Goal: Information Seeking & Learning: Learn about a topic

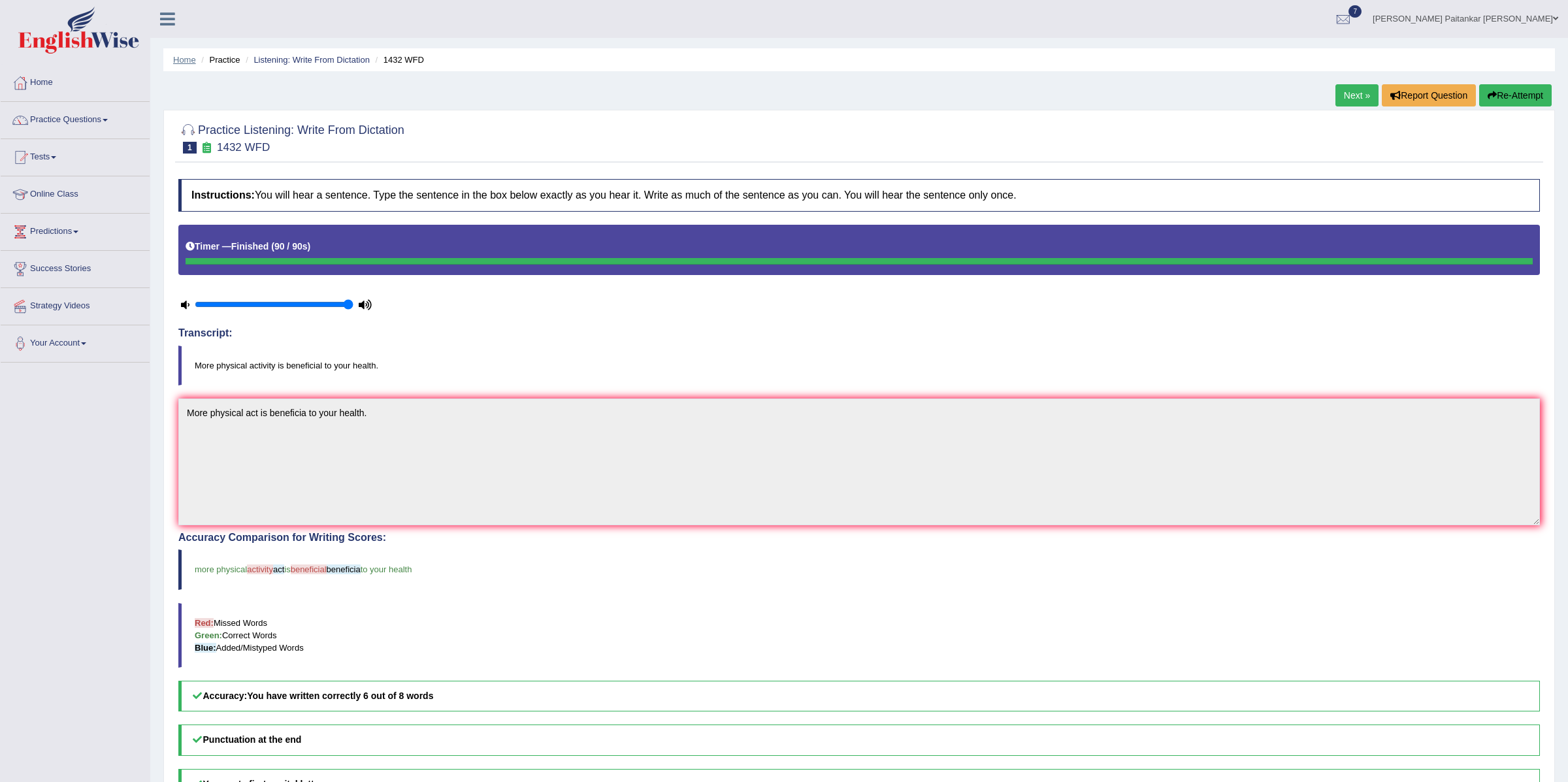
click at [184, 63] on link "Home" at bounding box center [184, 60] width 23 height 10
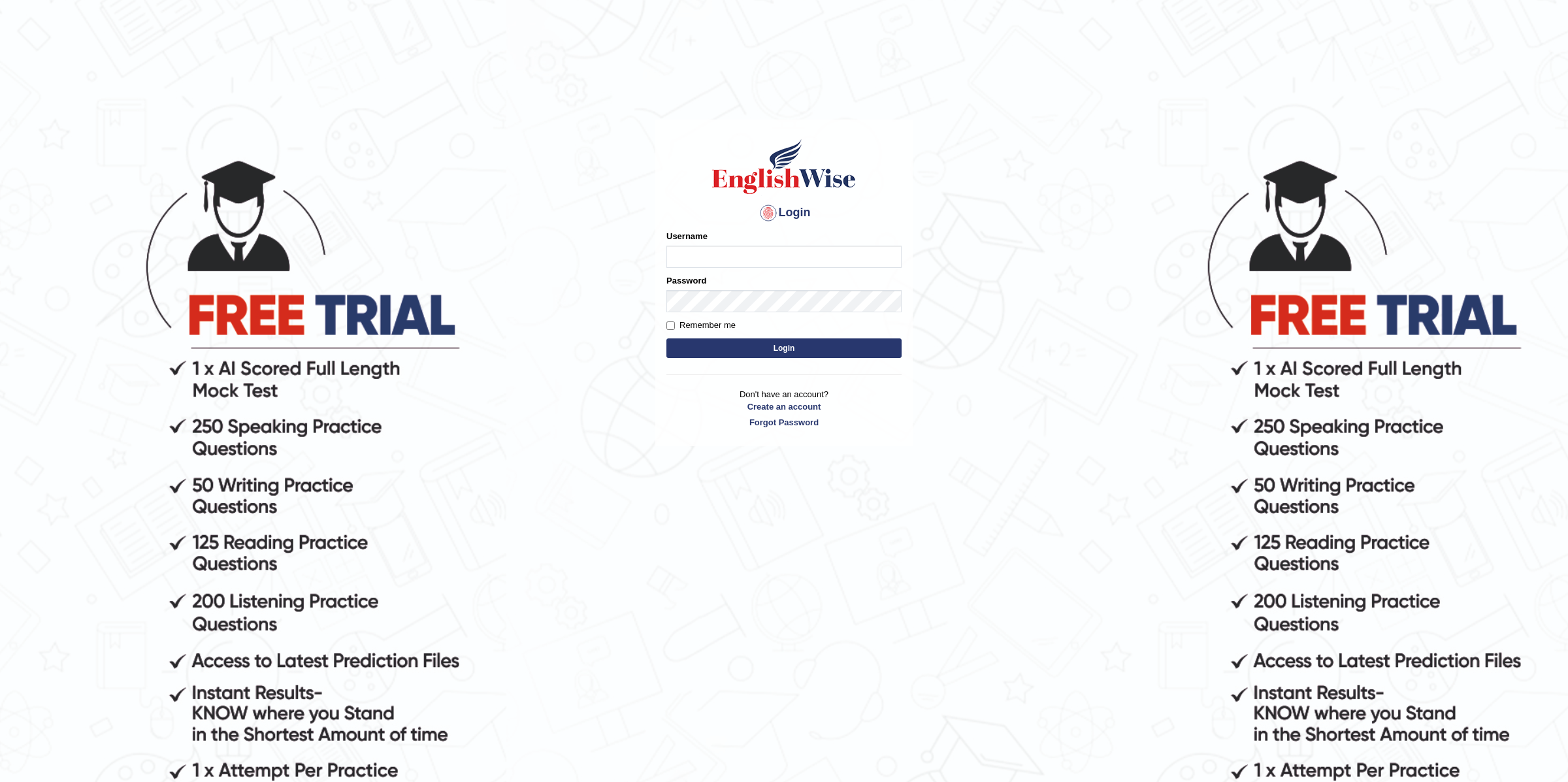
type input "Kshama_PS"
click at [817, 350] on button "Login" at bounding box center [784, 348] width 235 height 19
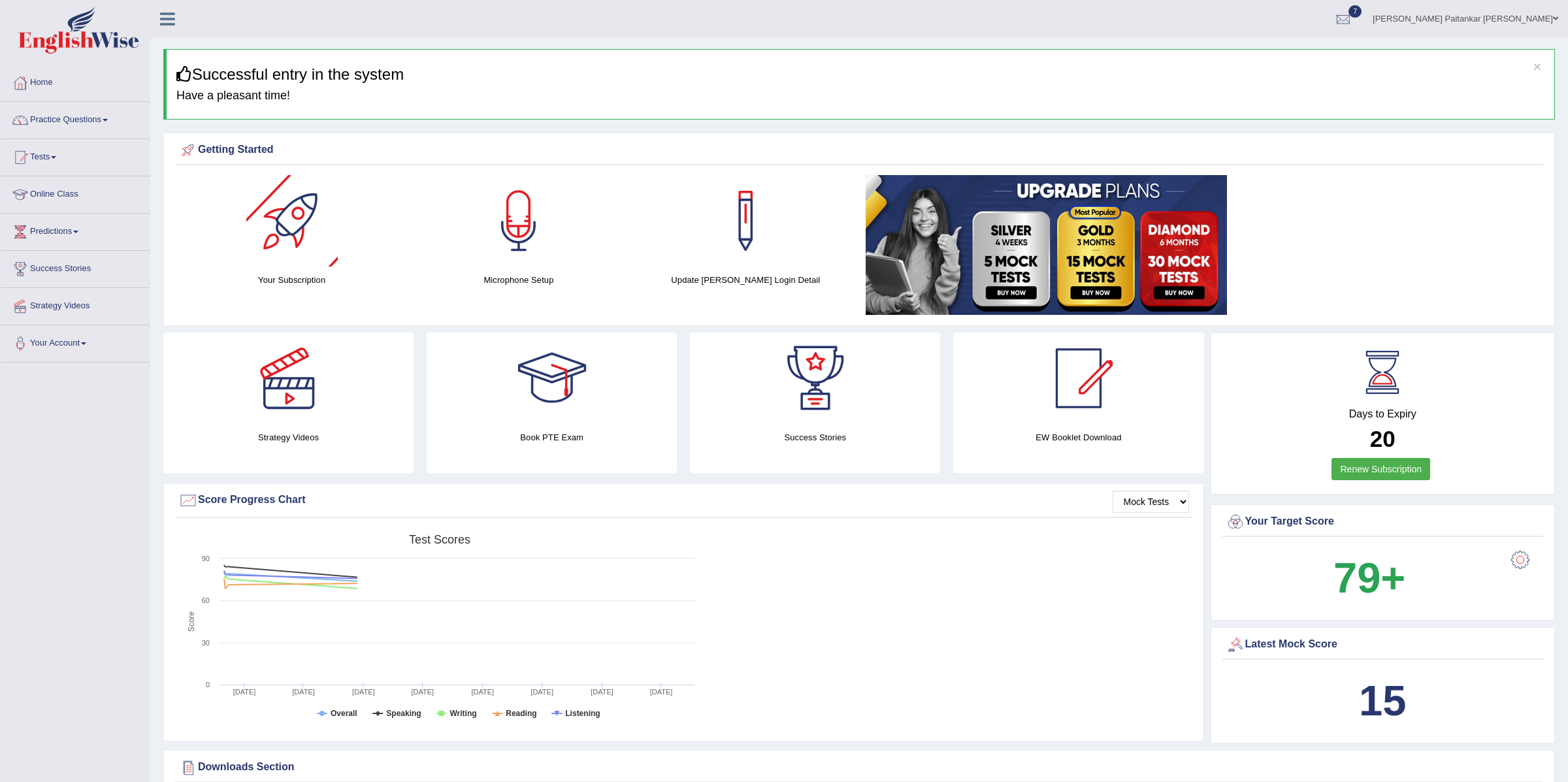
click at [104, 126] on link "Practice Questions" at bounding box center [75, 118] width 149 height 33
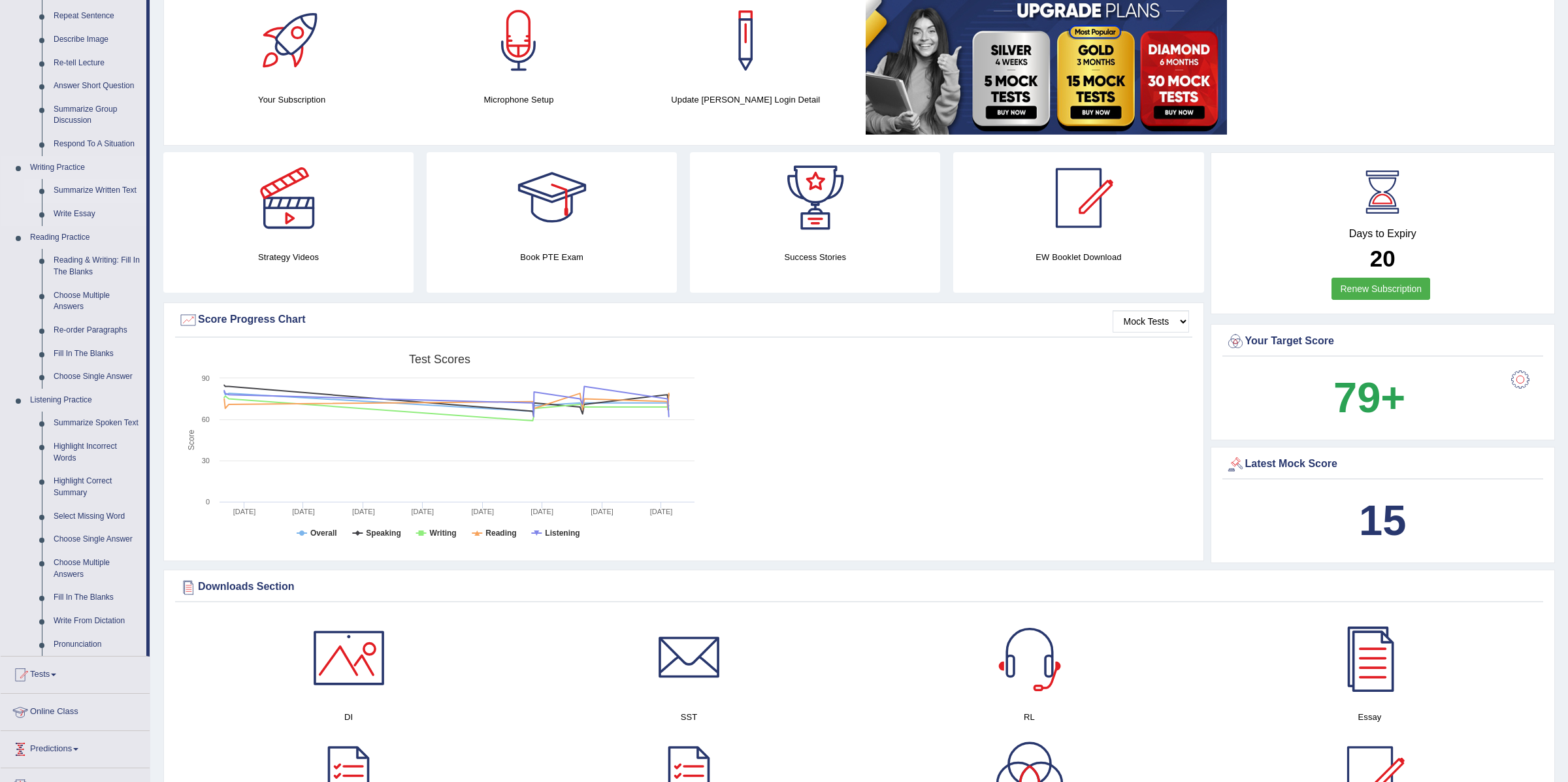
scroll to position [188, 0]
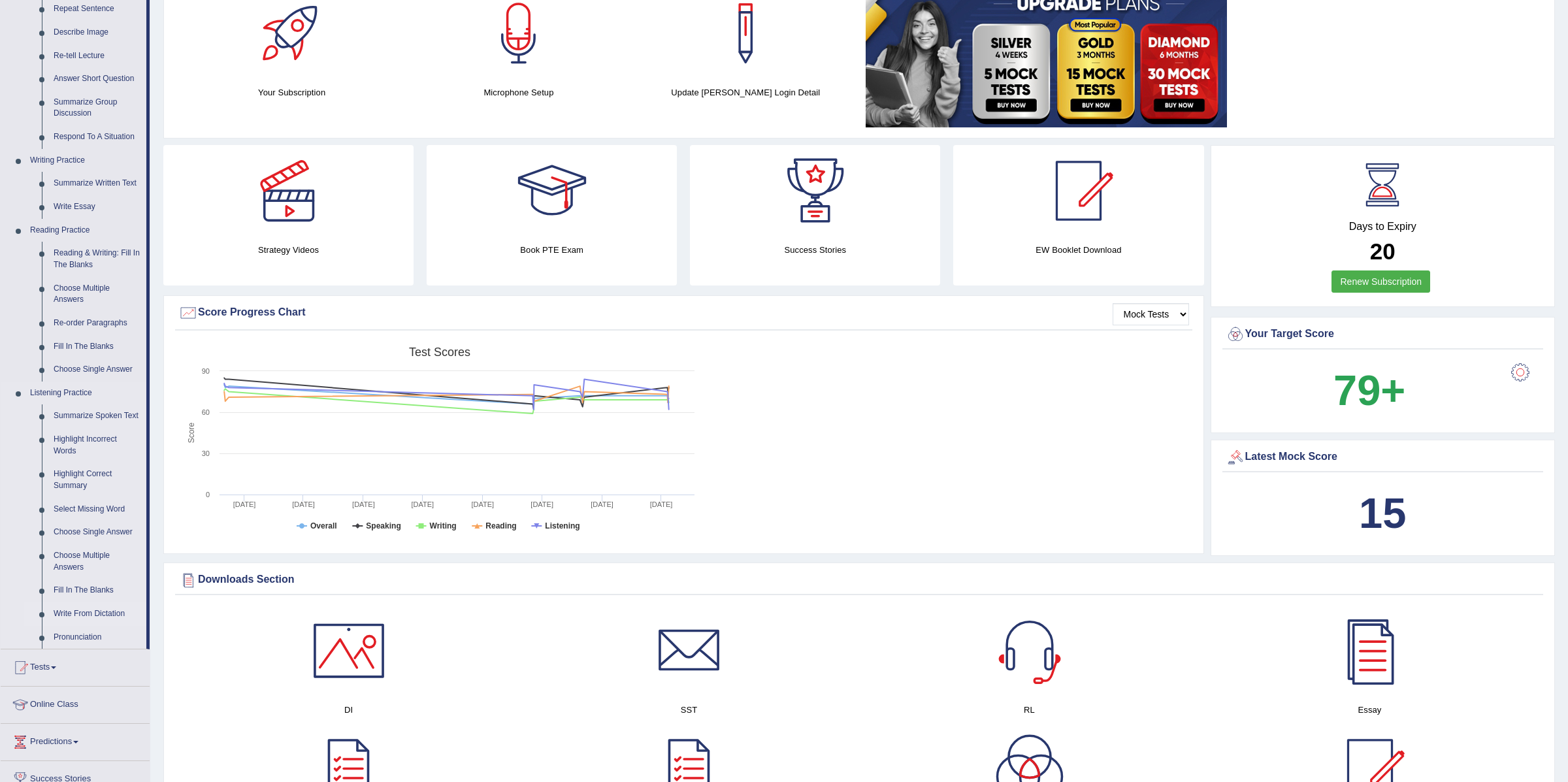
click at [82, 620] on link "Write From Dictation" at bounding box center [97, 614] width 99 height 24
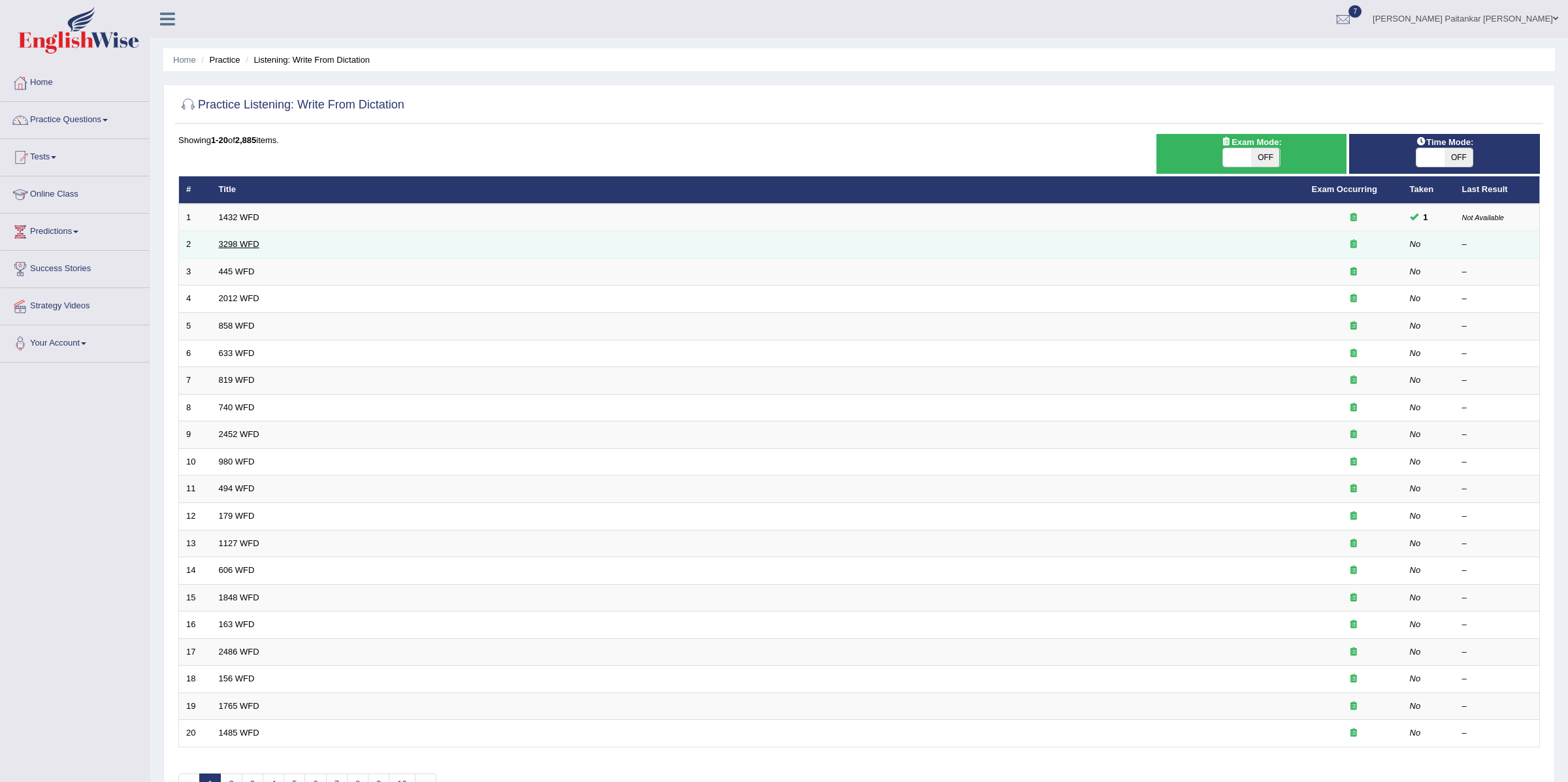
click at [241, 245] on link "3298 WFD" at bounding box center [239, 244] width 40 height 10
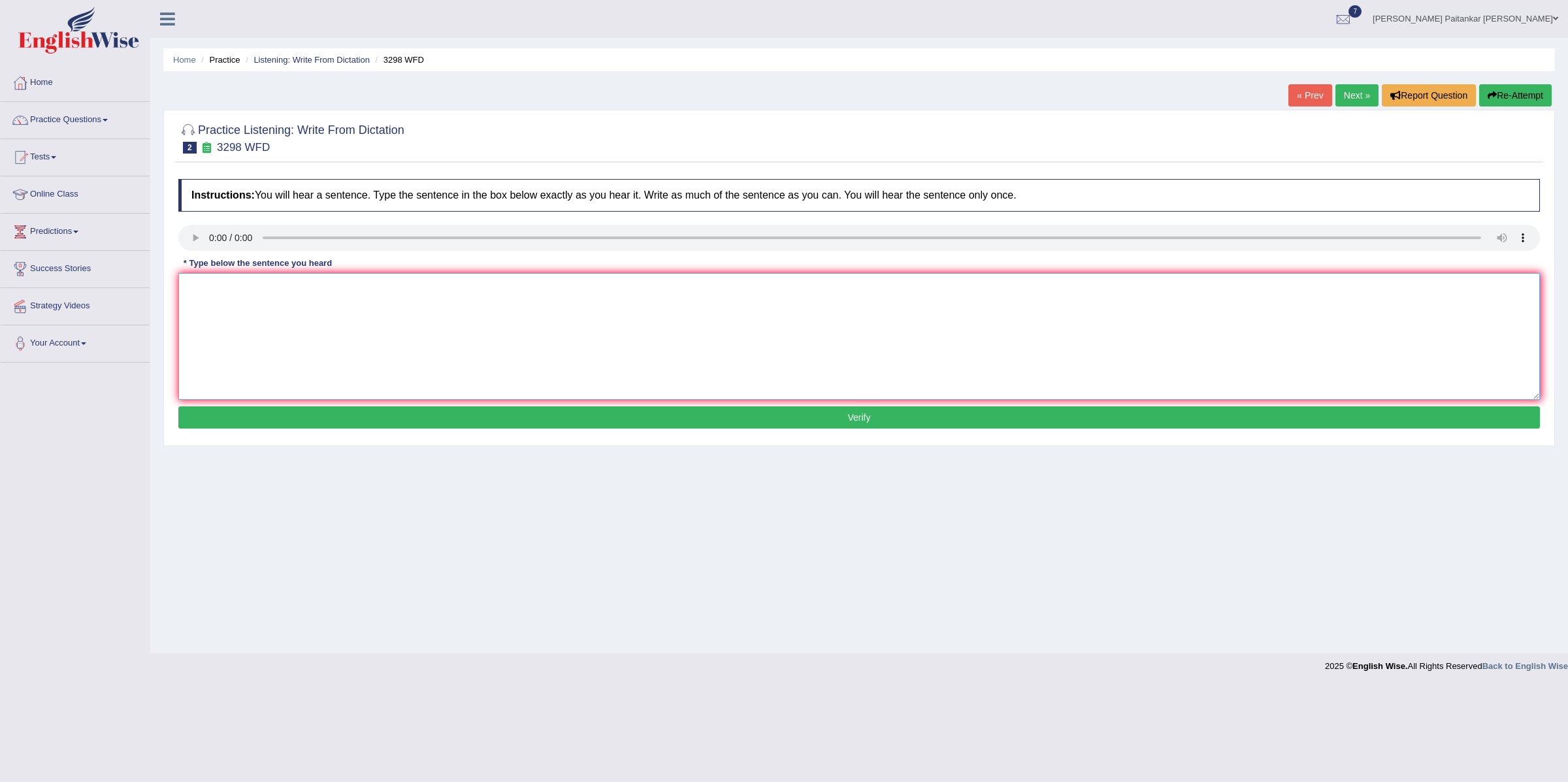
click at [224, 296] on textarea at bounding box center [859, 336] width 1361 height 126
click at [231, 288] on textarea "Animal beh appears to be both edistinc aspect to that of humans." at bounding box center [859, 336] width 1361 height 126
click at [363, 291] on textarea "Animal behaviour appears to be both edistinc aspect to that of humans." at bounding box center [859, 336] width 1361 height 126
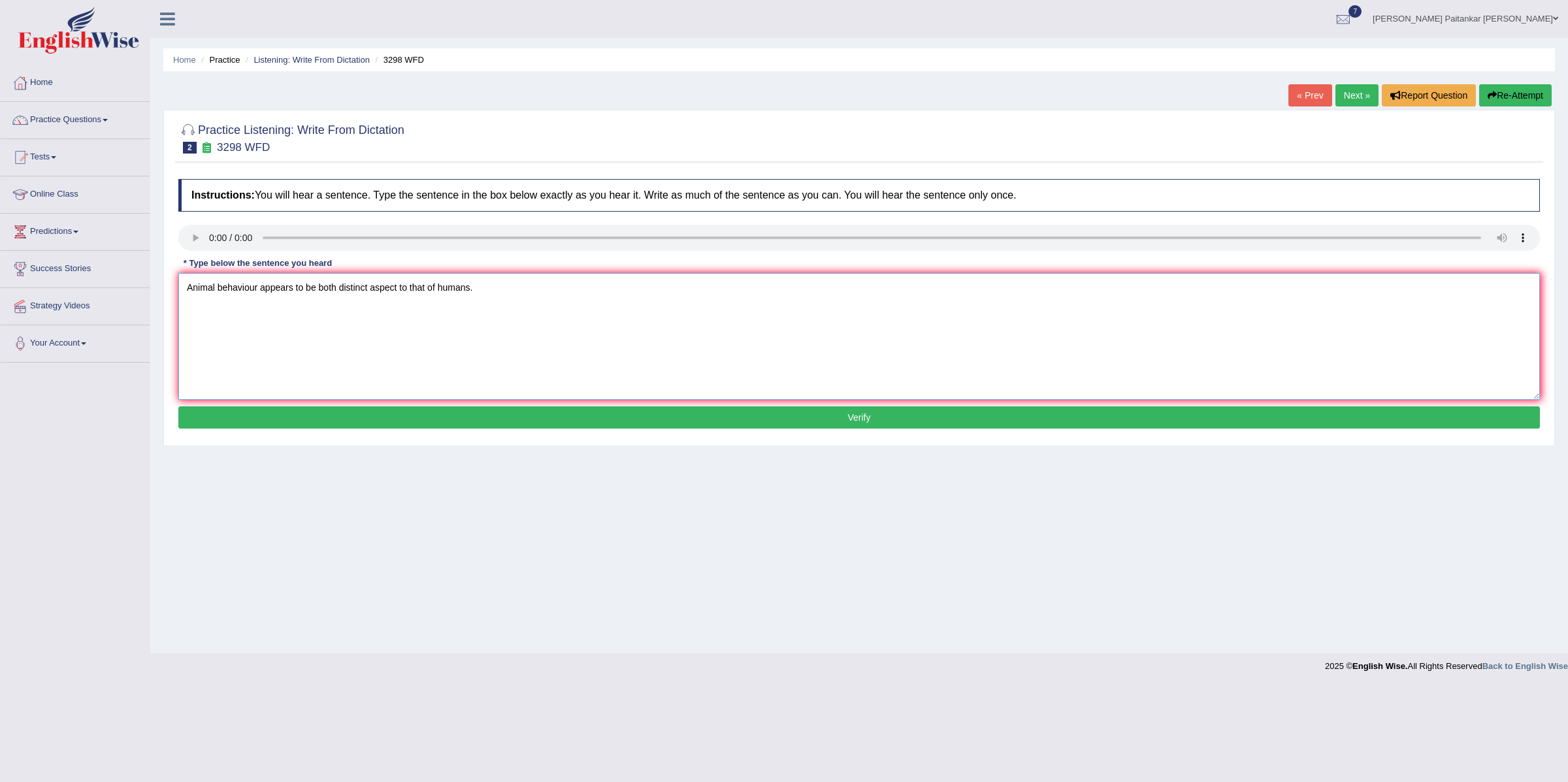
click at [400, 284] on textarea "Animal behaviour appears to be both distinct aspect to that of humans." at bounding box center [859, 336] width 1361 height 126
click at [499, 289] on textarea "Animal behaviour appears to be both distinct aspects to that of humans." at bounding box center [859, 336] width 1361 height 126
type textarea "Animal behaviour appears to be both distinct aspects to that of humans the appe…"
click at [608, 419] on button "Verify" at bounding box center [859, 418] width 1361 height 22
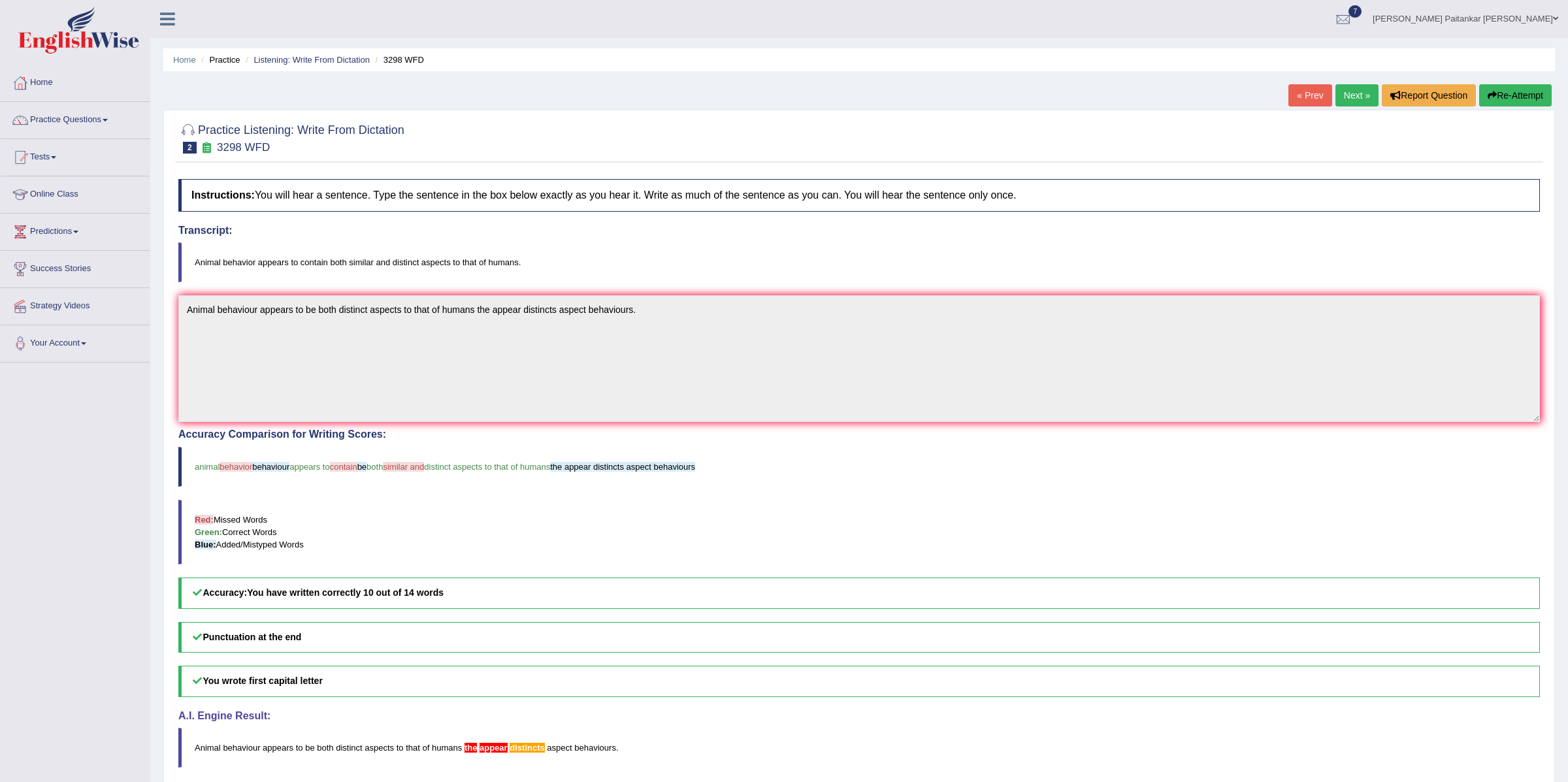
scroll to position [56, 0]
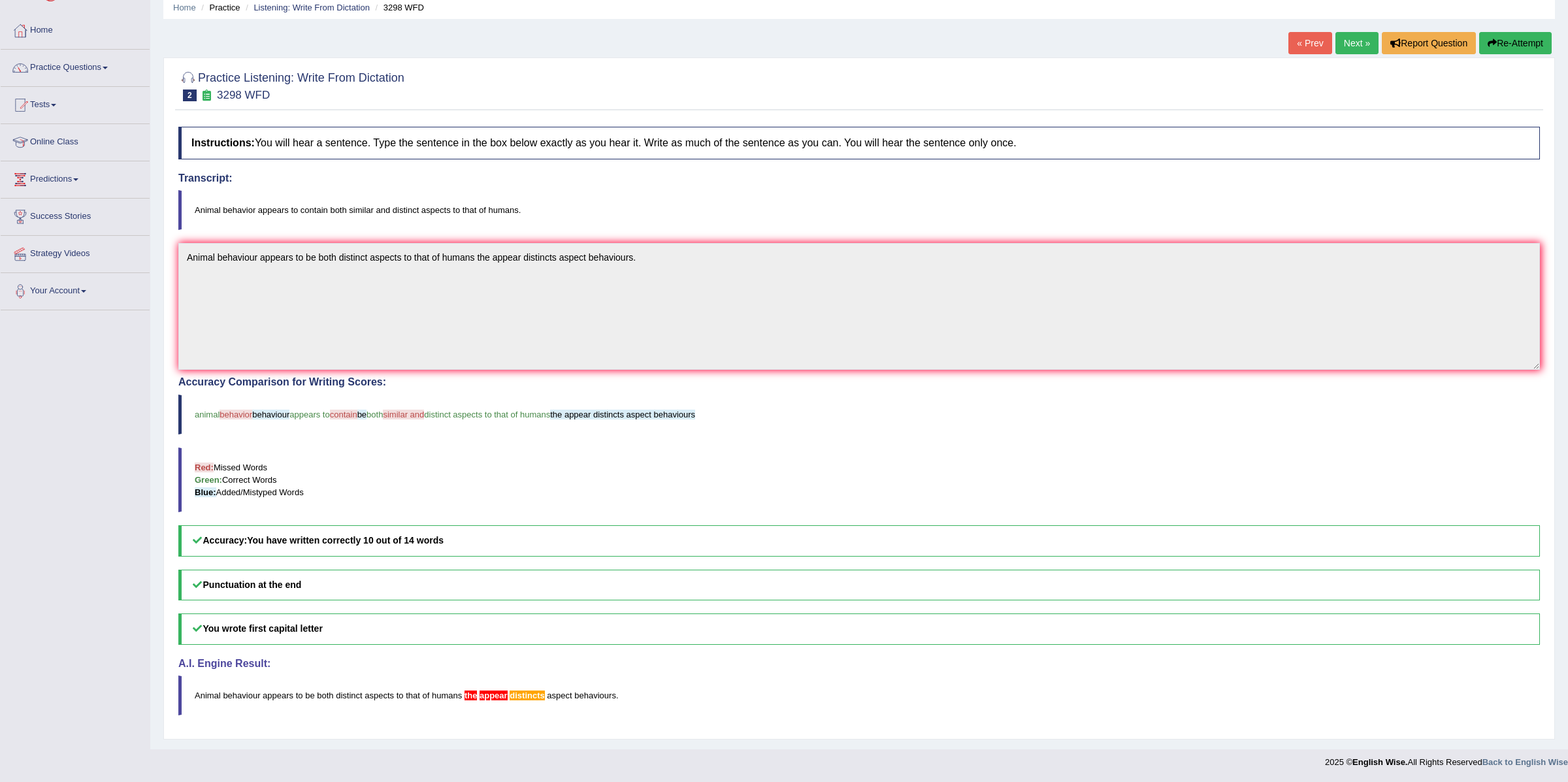
click at [1354, 33] on link "Next »" at bounding box center [1357, 43] width 43 height 22
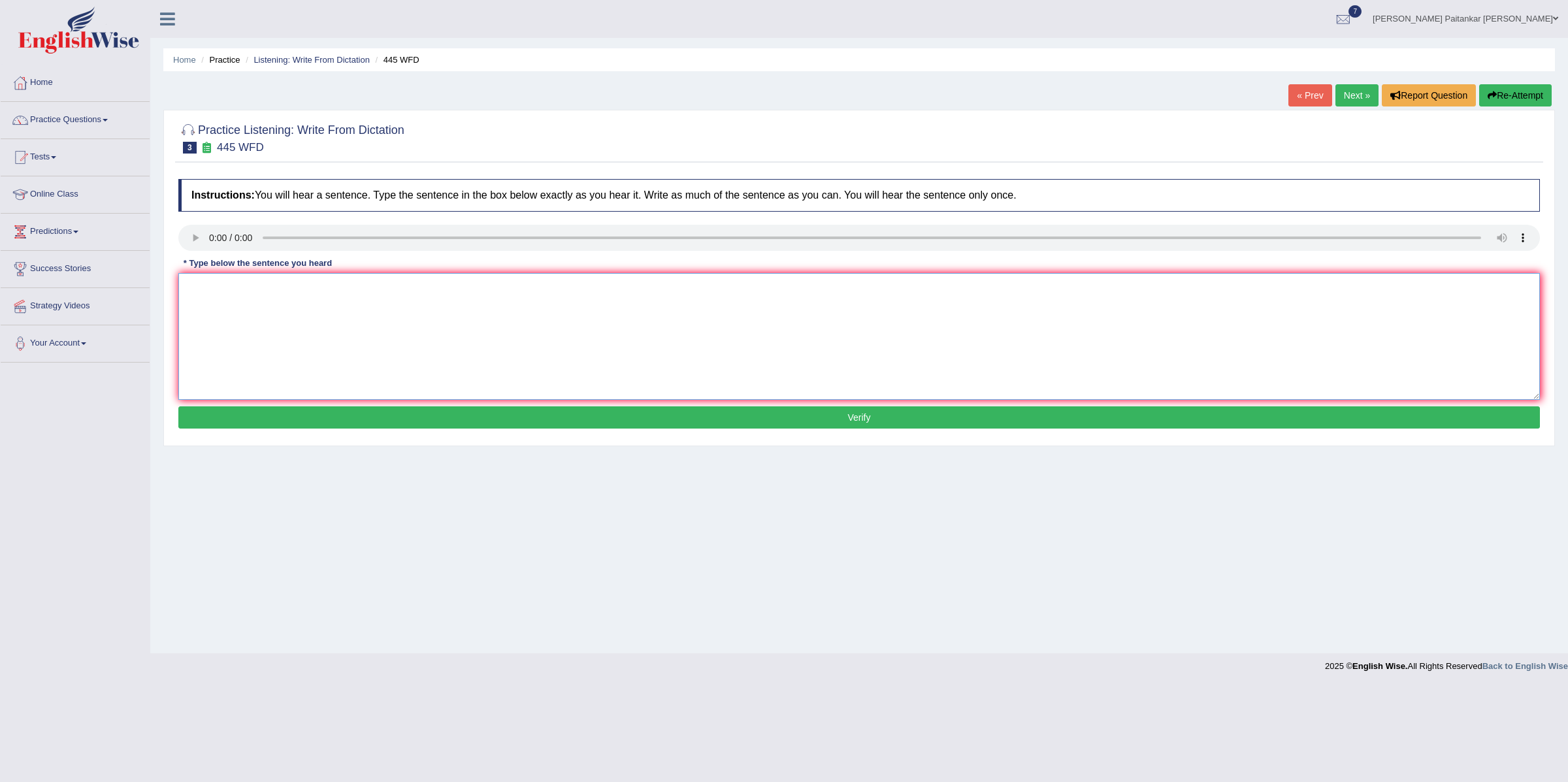
click at [219, 296] on textarea at bounding box center [859, 336] width 1361 height 126
click at [217, 288] on textarea "The am as made a plan to land spaceship on mars." at bounding box center [859, 336] width 1361 height 126
click at [254, 291] on textarea "The American as made a plan to land spaceship on mars." at bounding box center [859, 336] width 1361 height 126
click at [256, 296] on textarea "The American as made a plan to land spaceship on mars." at bounding box center [859, 336] width 1361 height 126
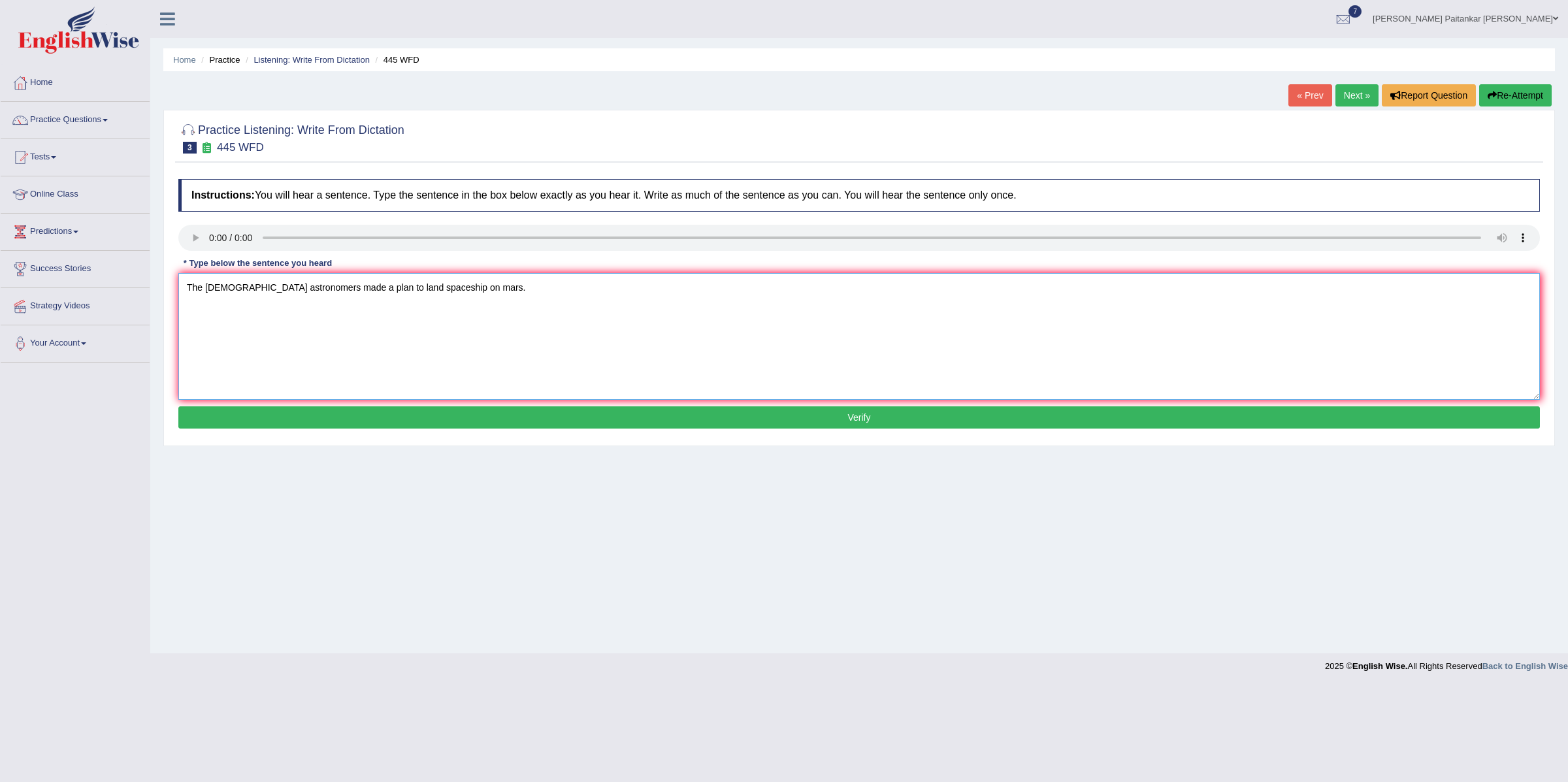
click at [445, 284] on textarea "The American astronomers made a plan to land spaceship on mars." at bounding box center [859, 336] width 1361 height 126
click at [522, 302] on textarea "The American astronomers made a plan to land spaceship on Mars." at bounding box center [859, 336] width 1361 height 126
type textarea "The American astronomers made a plan to land spaceship on Mars."
click at [490, 418] on button "Verify" at bounding box center [859, 418] width 1361 height 22
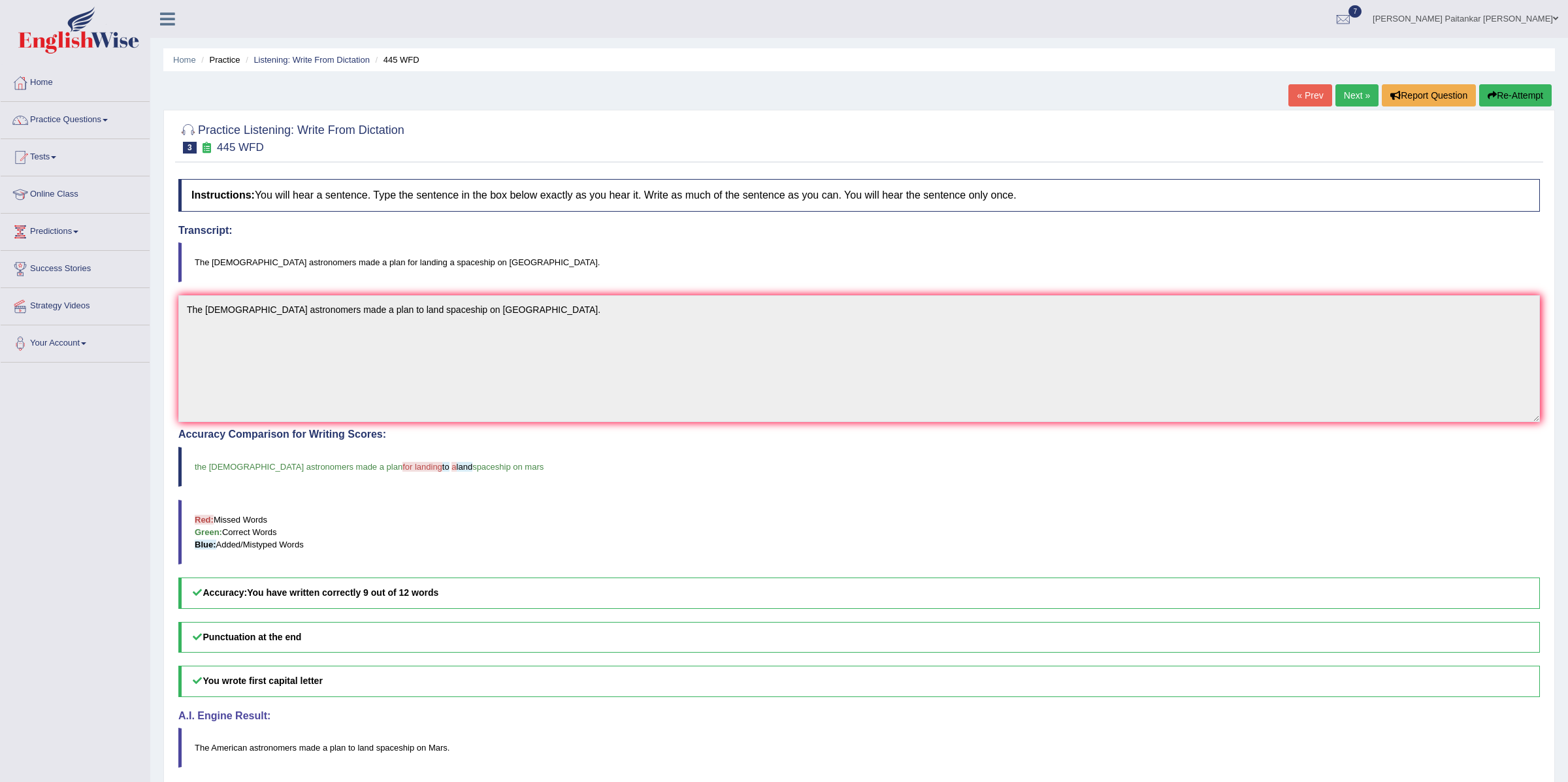
click at [1361, 93] on link "Next »" at bounding box center [1357, 95] width 43 height 22
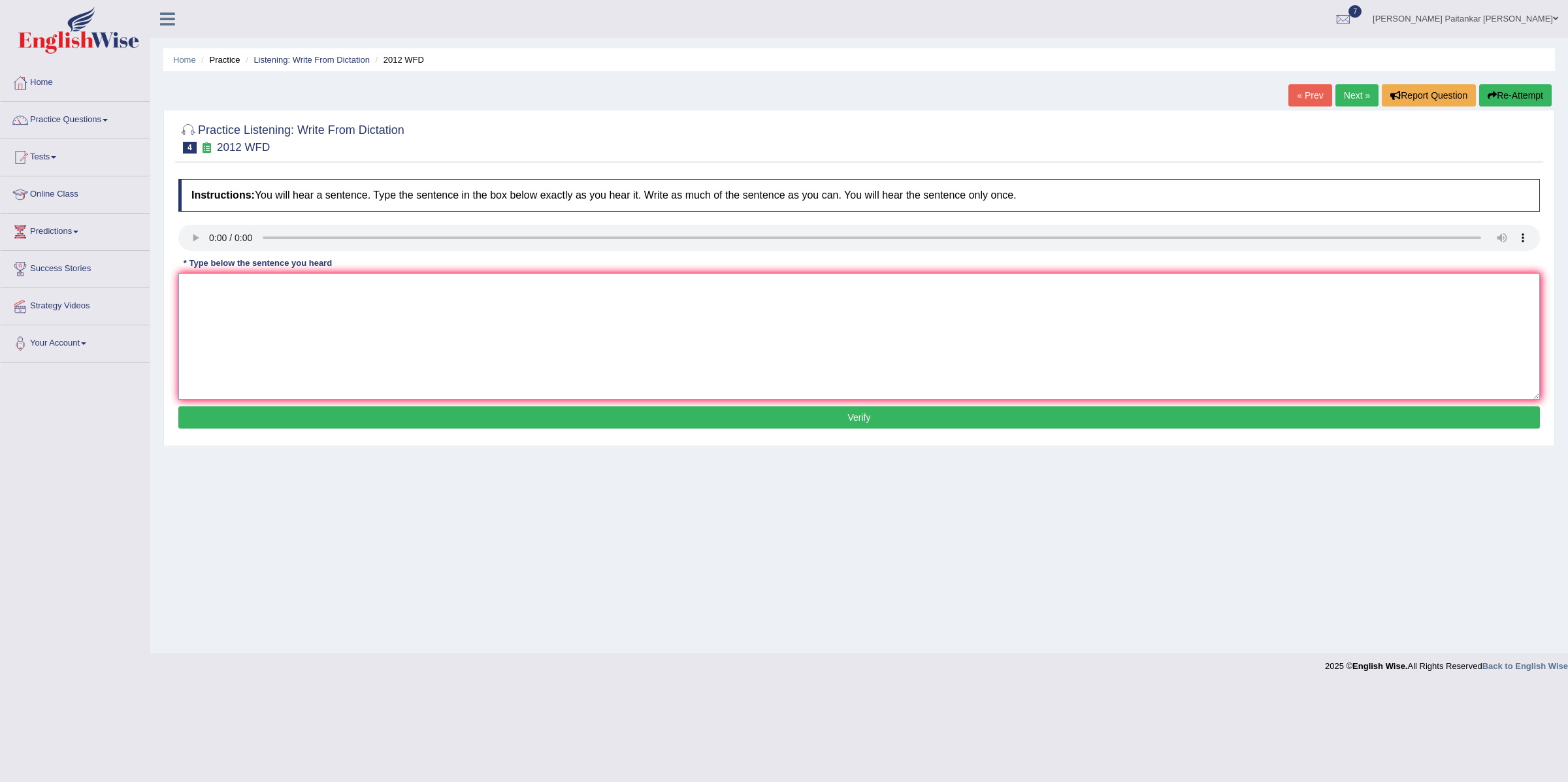
click at [223, 320] on textarea at bounding box center [859, 336] width 1361 height 126
type textarea "There is a great deal of debate on this topic."
click at [362, 412] on button "Verify" at bounding box center [859, 418] width 1361 height 22
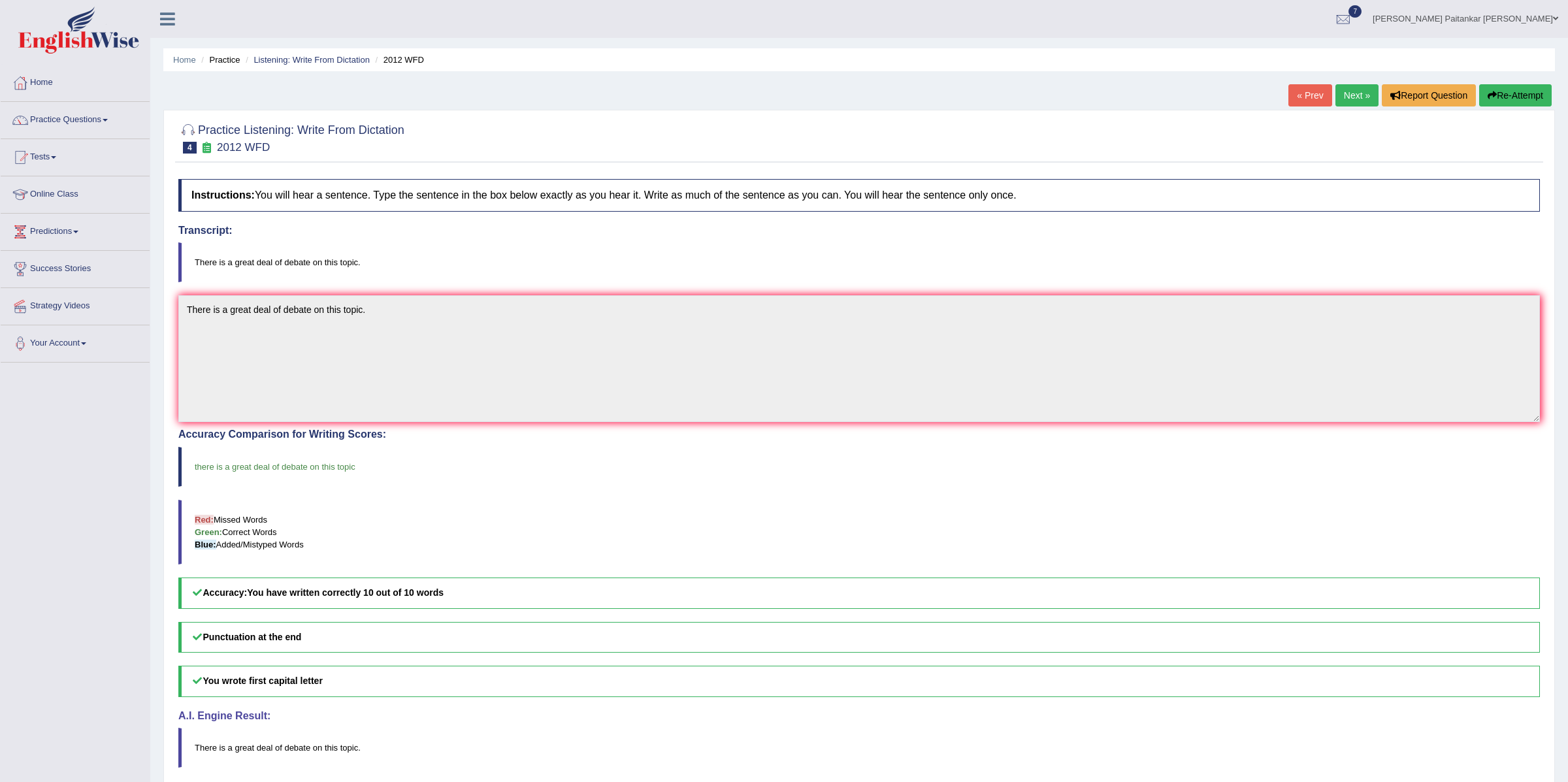
click at [1352, 93] on link "Next »" at bounding box center [1357, 95] width 43 height 22
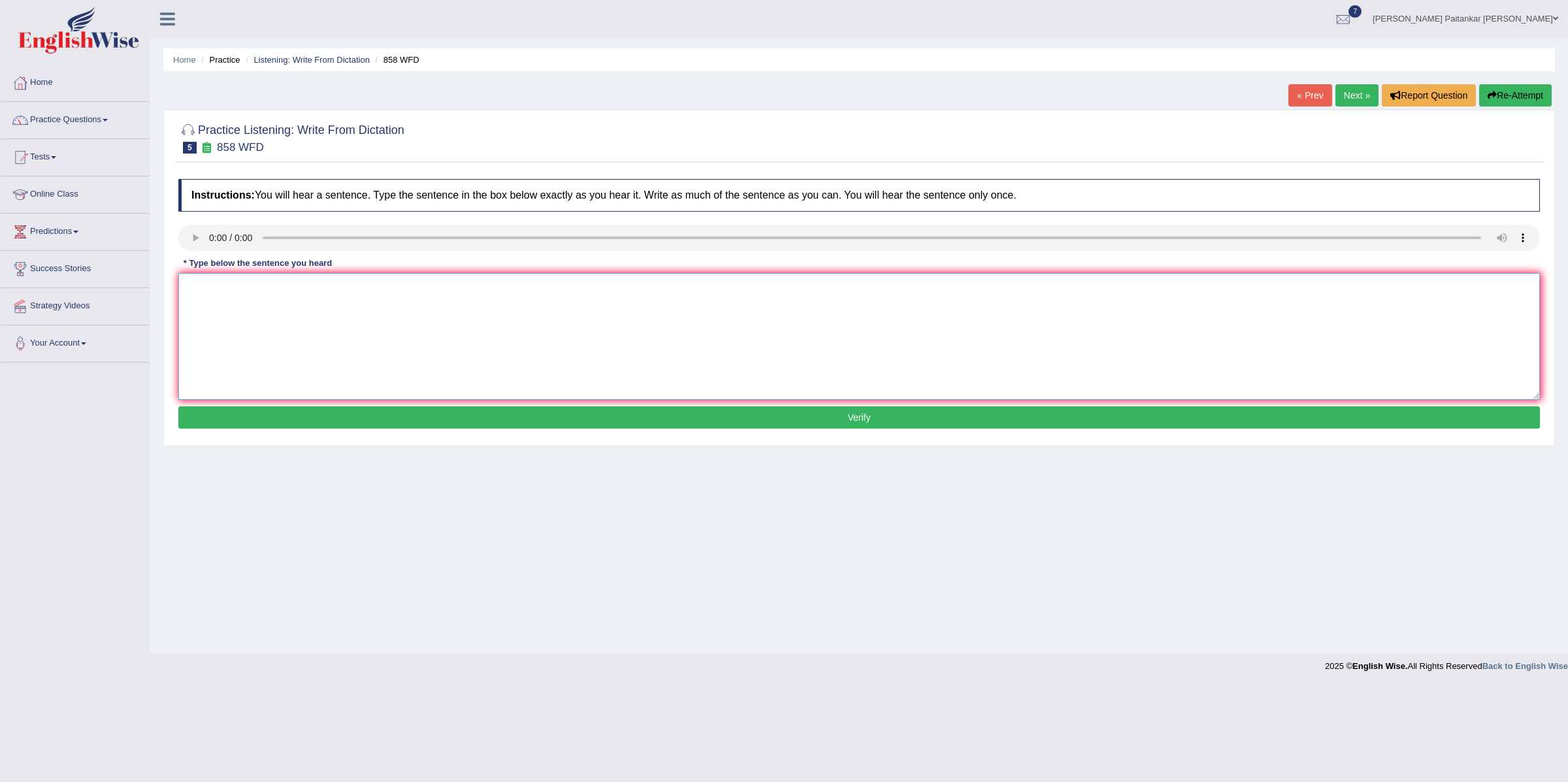
click at [226, 288] on textarea at bounding box center [859, 336] width 1361 height 126
click at [296, 290] on textarea "The year ship of artifacts in inspired the historians." at bounding box center [859, 336] width 1361 height 126
type textarea "The year ship of artifacts in inspired the historians."
click at [645, 426] on button "Verify" at bounding box center [859, 418] width 1361 height 22
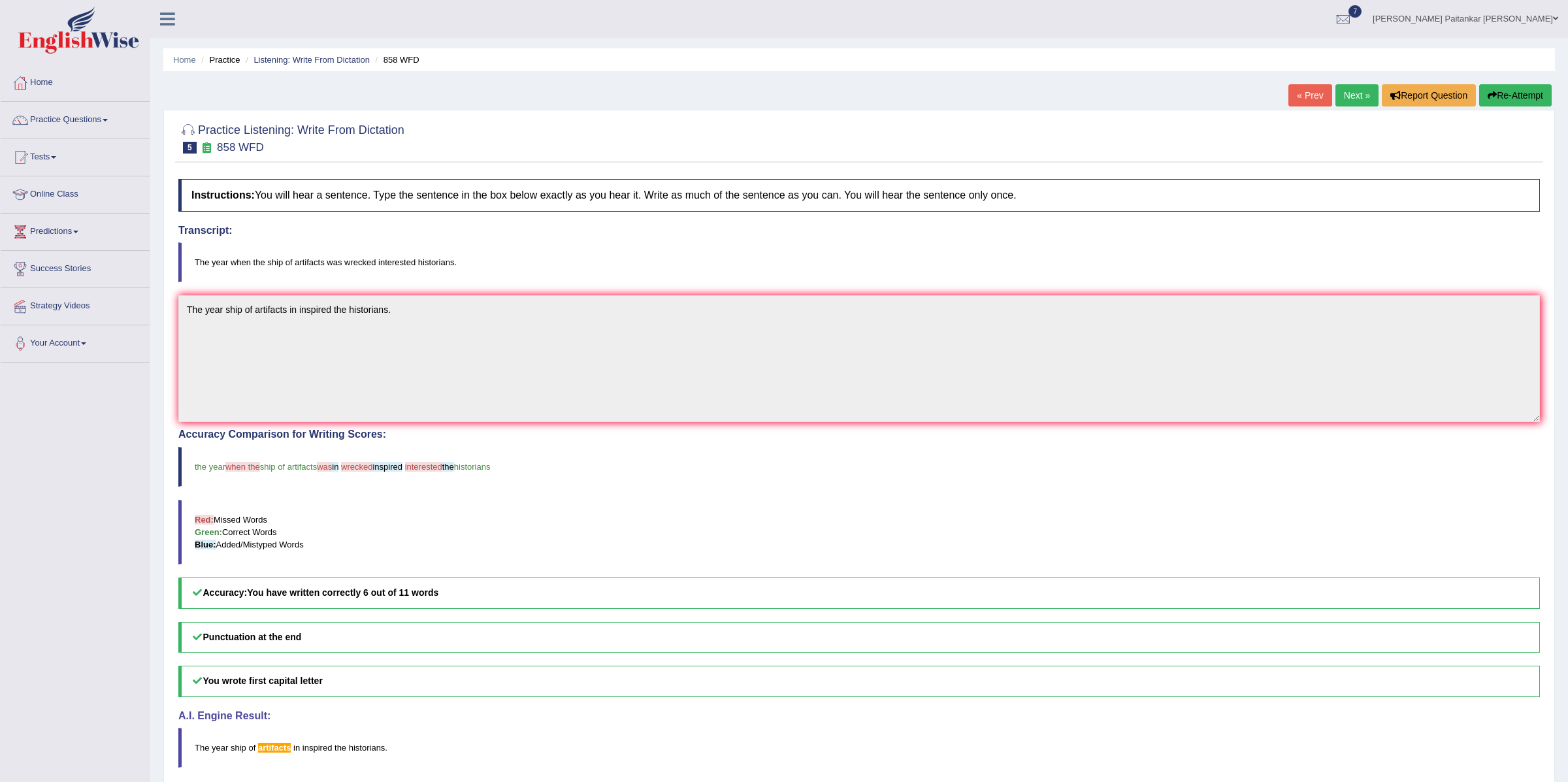
scroll to position [56, 0]
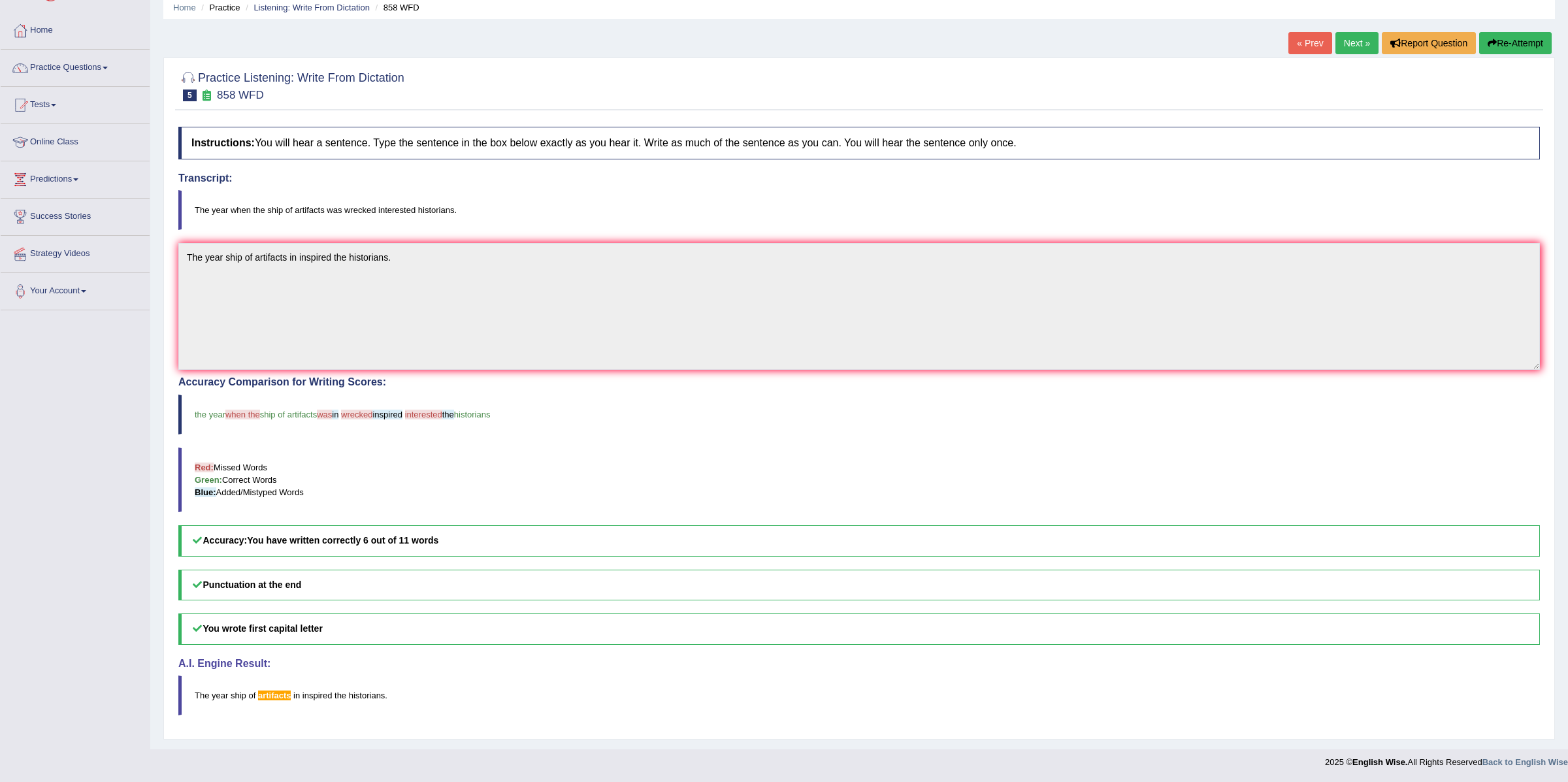
click at [1346, 40] on link "Next »" at bounding box center [1357, 43] width 43 height 22
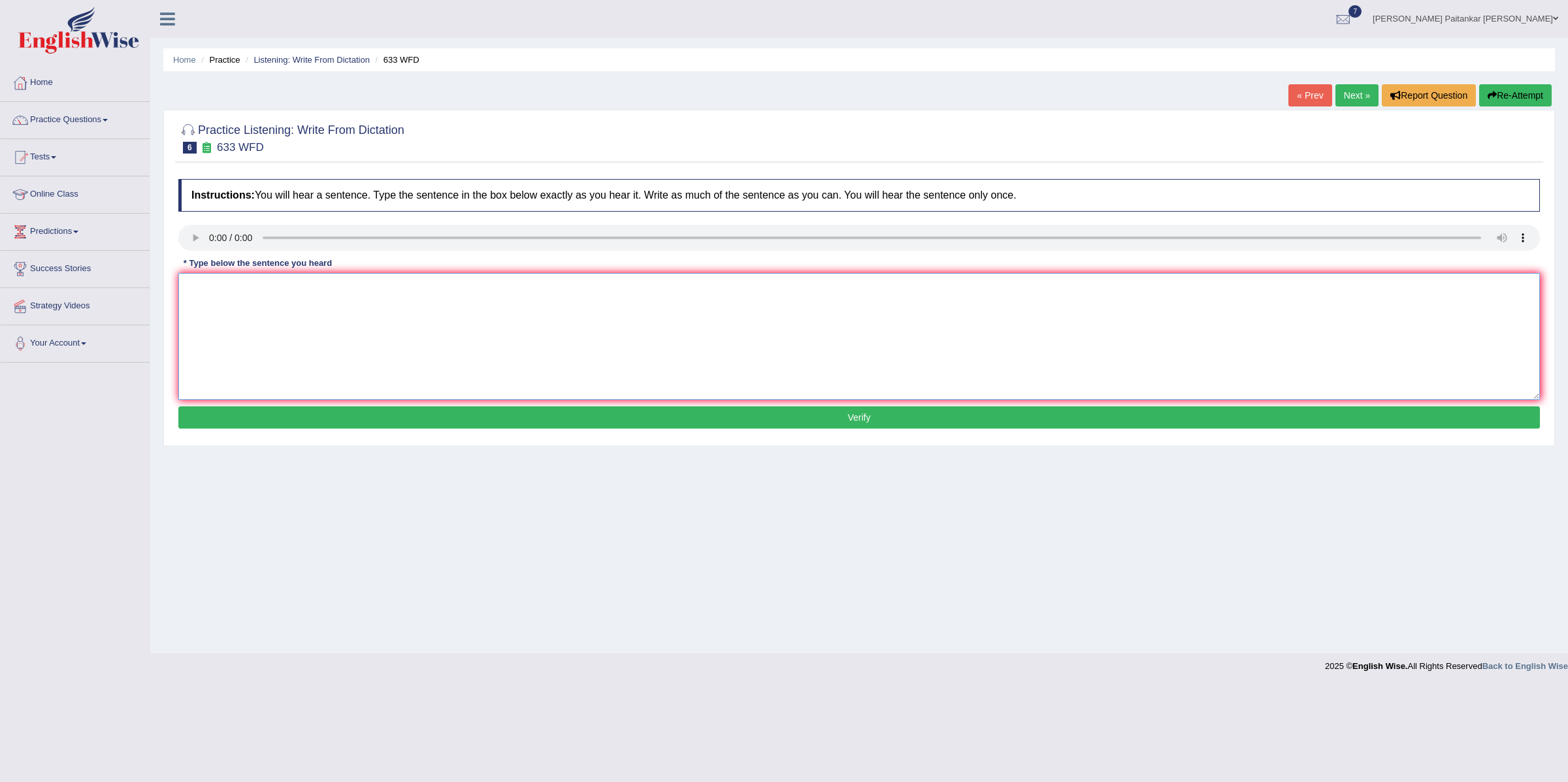
click at [221, 330] on textarea at bounding box center [859, 336] width 1361 height 126
click at [250, 281] on textarea "Rese shows tha texercising makes us feel better" at bounding box center [859, 336] width 1361 height 126
click at [259, 291] on textarea "Rese shows that texercising makes us feel better" at bounding box center [859, 336] width 1361 height 126
click at [208, 286] on textarea "Rese shows that exercising makes us feel better" at bounding box center [859, 336] width 1361 height 126
click at [421, 294] on textarea "Research shows that exercising makes us feel better" at bounding box center [859, 336] width 1361 height 126
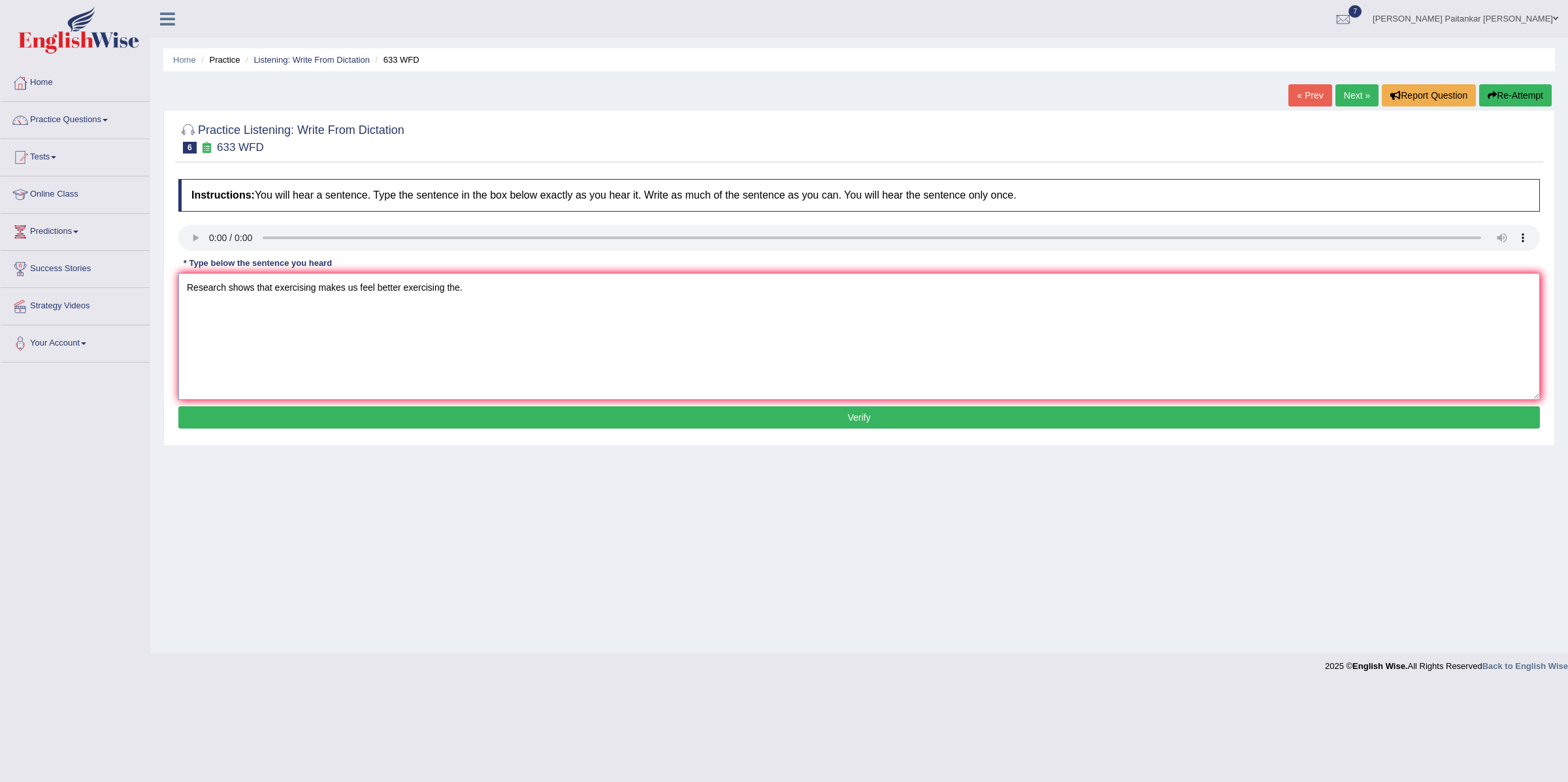
click at [319, 291] on textarea "Research shows that exercising makes us feel better exercising the." at bounding box center [859, 336] width 1361 height 126
click at [501, 277] on textarea "Research shows that exercise makes us feel better exercising the." at bounding box center [859, 336] width 1361 height 126
type textarea "Research shows that exercise makes us feel better exercising the."
click at [412, 418] on button "Verify" at bounding box center [859, 418] width 1361 height 22
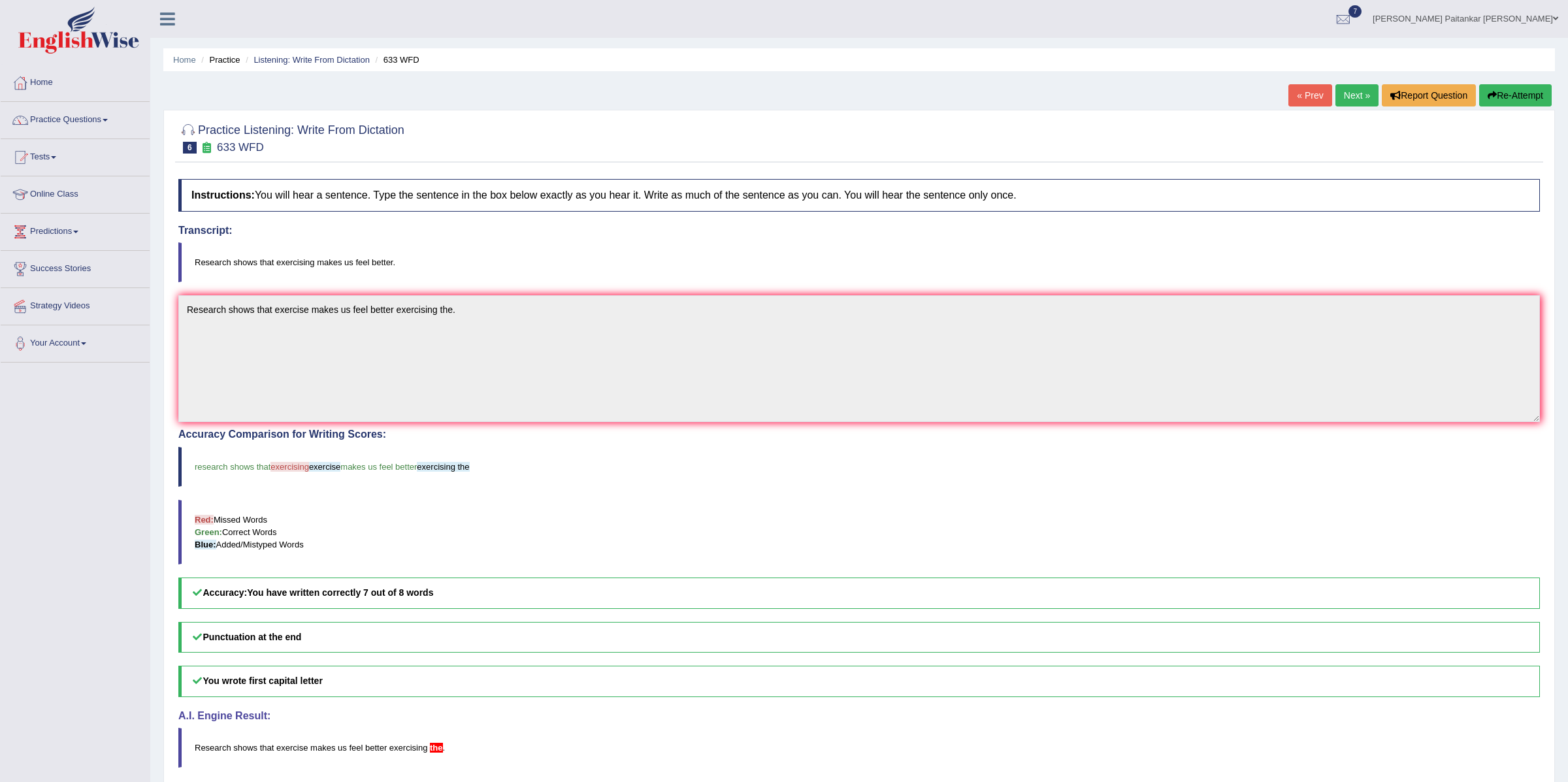
scroll to position [56, 0]
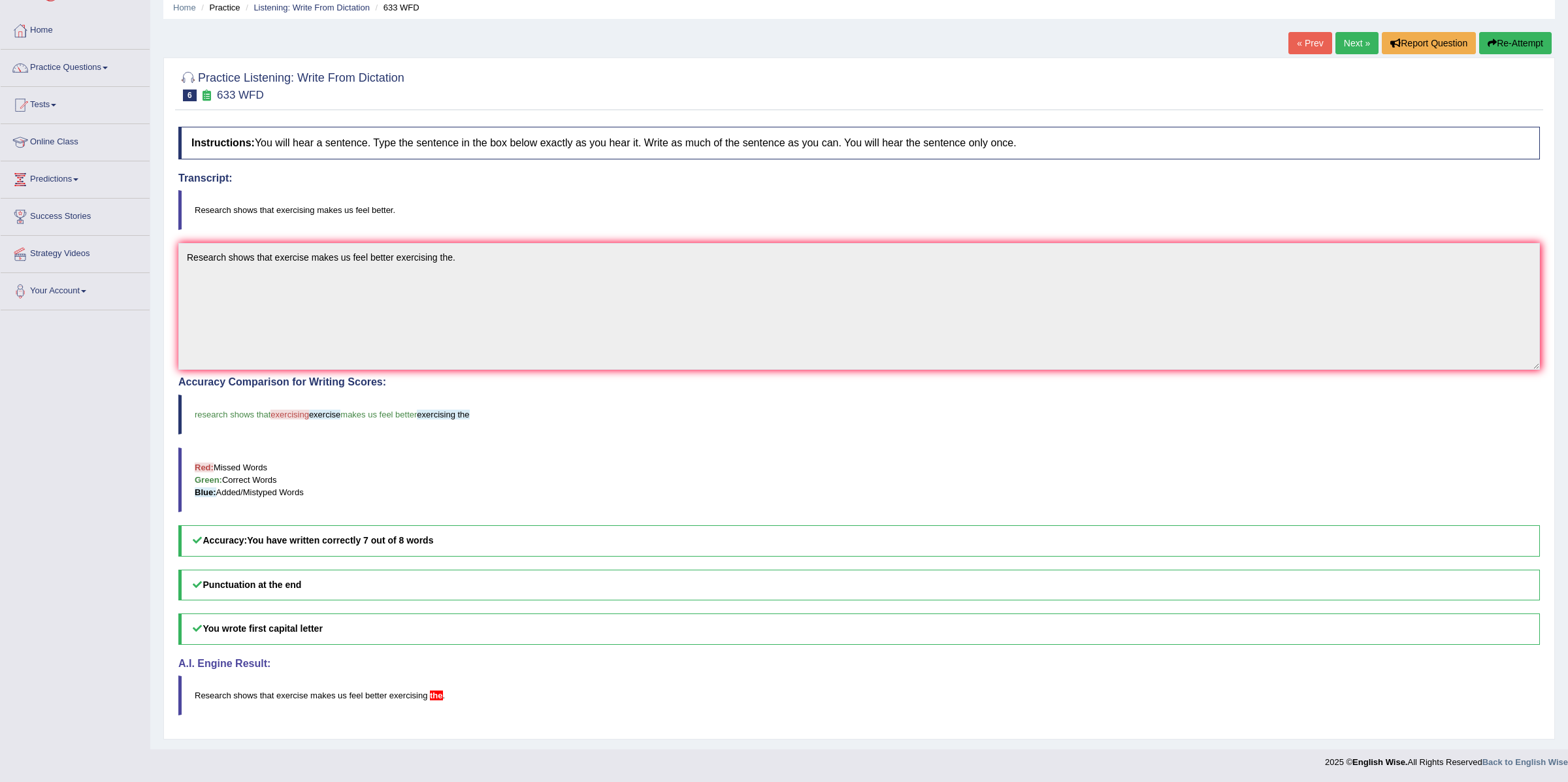
click at [1345, 40] on link "Next »" at bounding box center [1357, 43] width 43 height 22
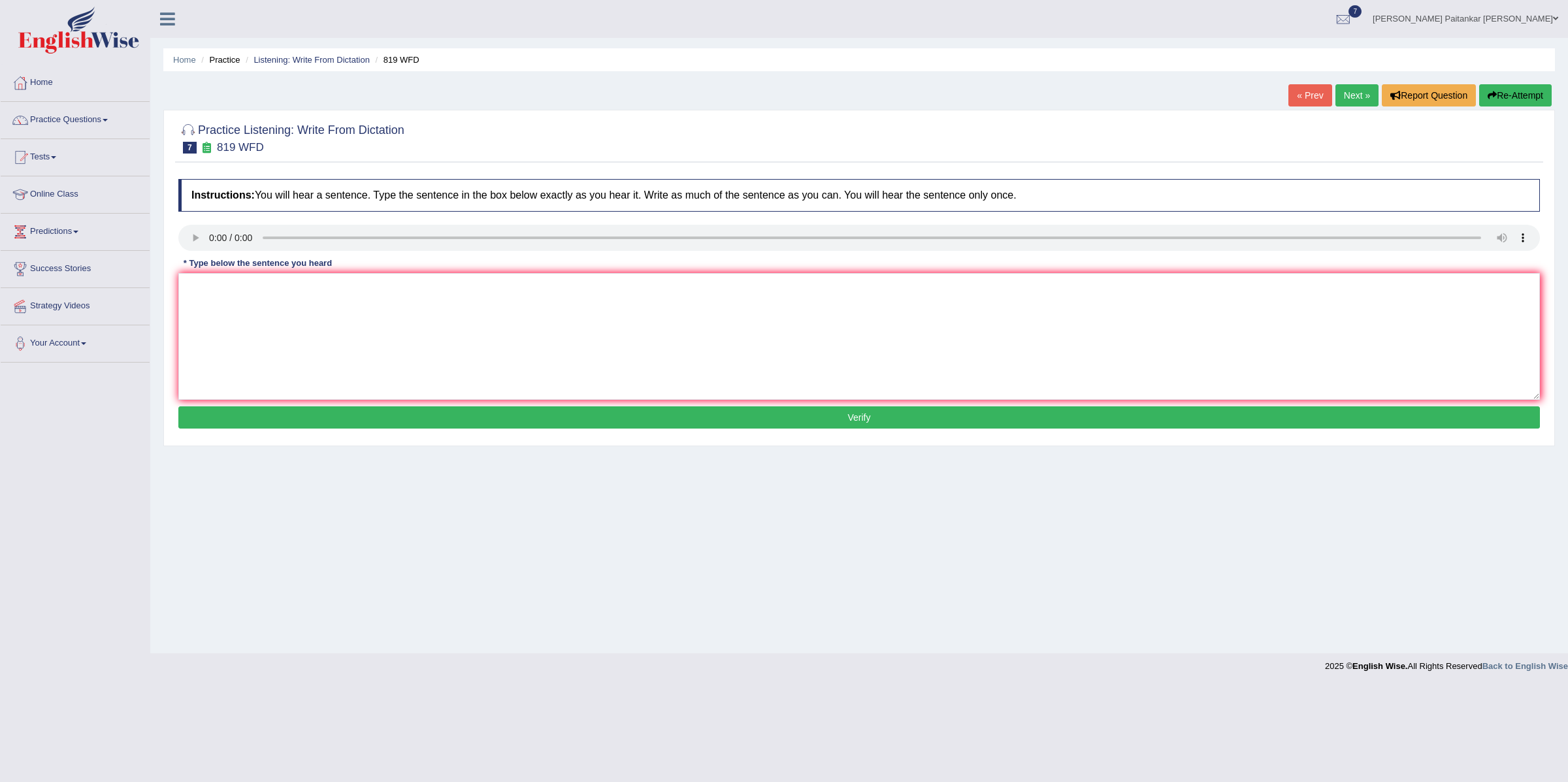
click at [630, 266] on div "Instructions: You will hear a sentence. Type the sentence in the box below exac…" at bounding box center [859, 305] width 1368 height 266
click at [195, 350] on textarea at bounding box center [859, 336] width 1361 height 126
click at [200, 292] on textarea "PLants are able to continue growing throughout their lives." at bounding box center [859, 336] width 1361 height 126
type textarea "Plants are able to continue growing throughout their lives."
click at [490, 427] on button "Verify" at bounding box center [859, 418] width 1361 height 22
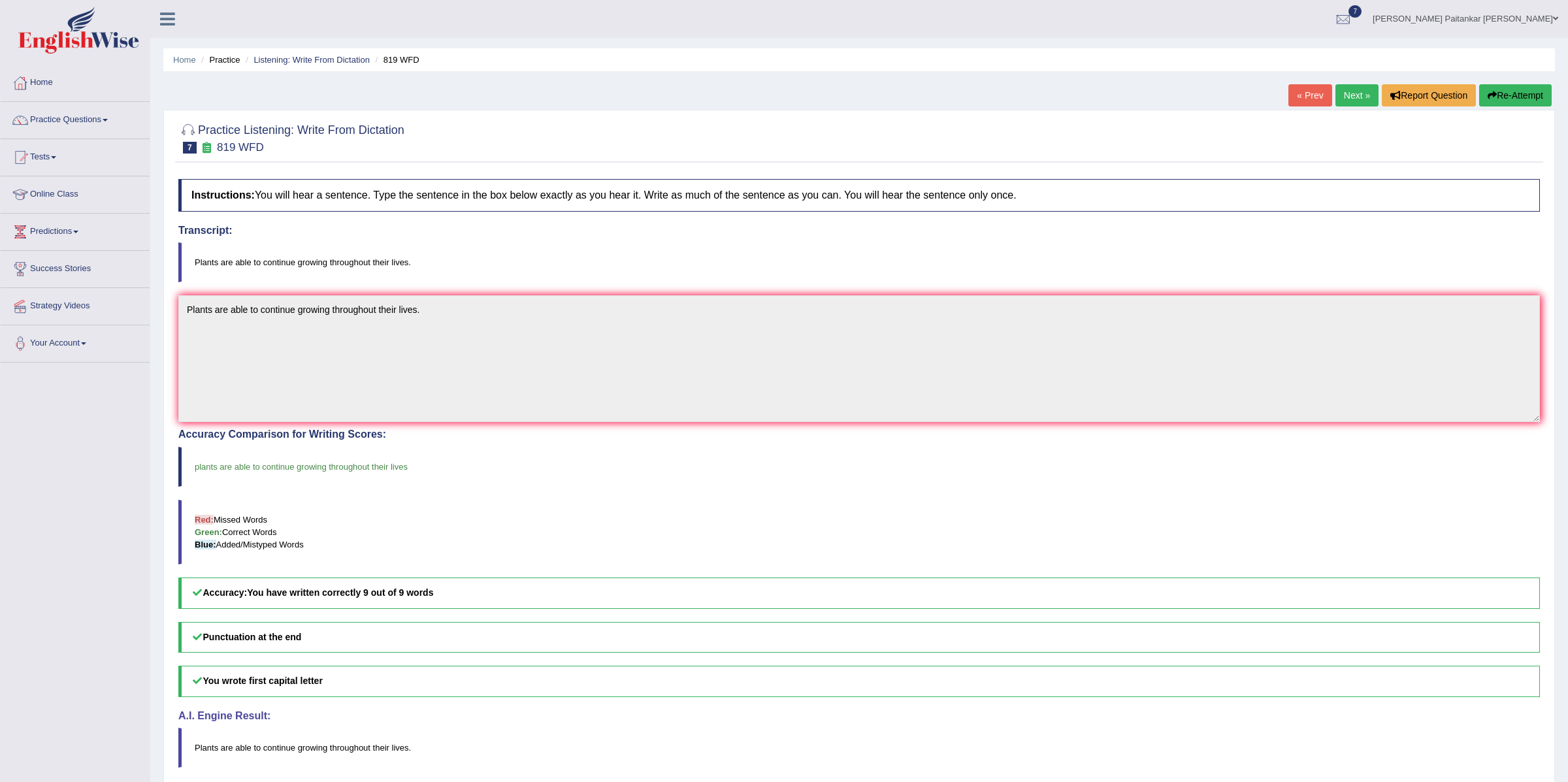
click at [1342, 98] on link "Next »" at bounding box center [1357, 95] width 43 height 22
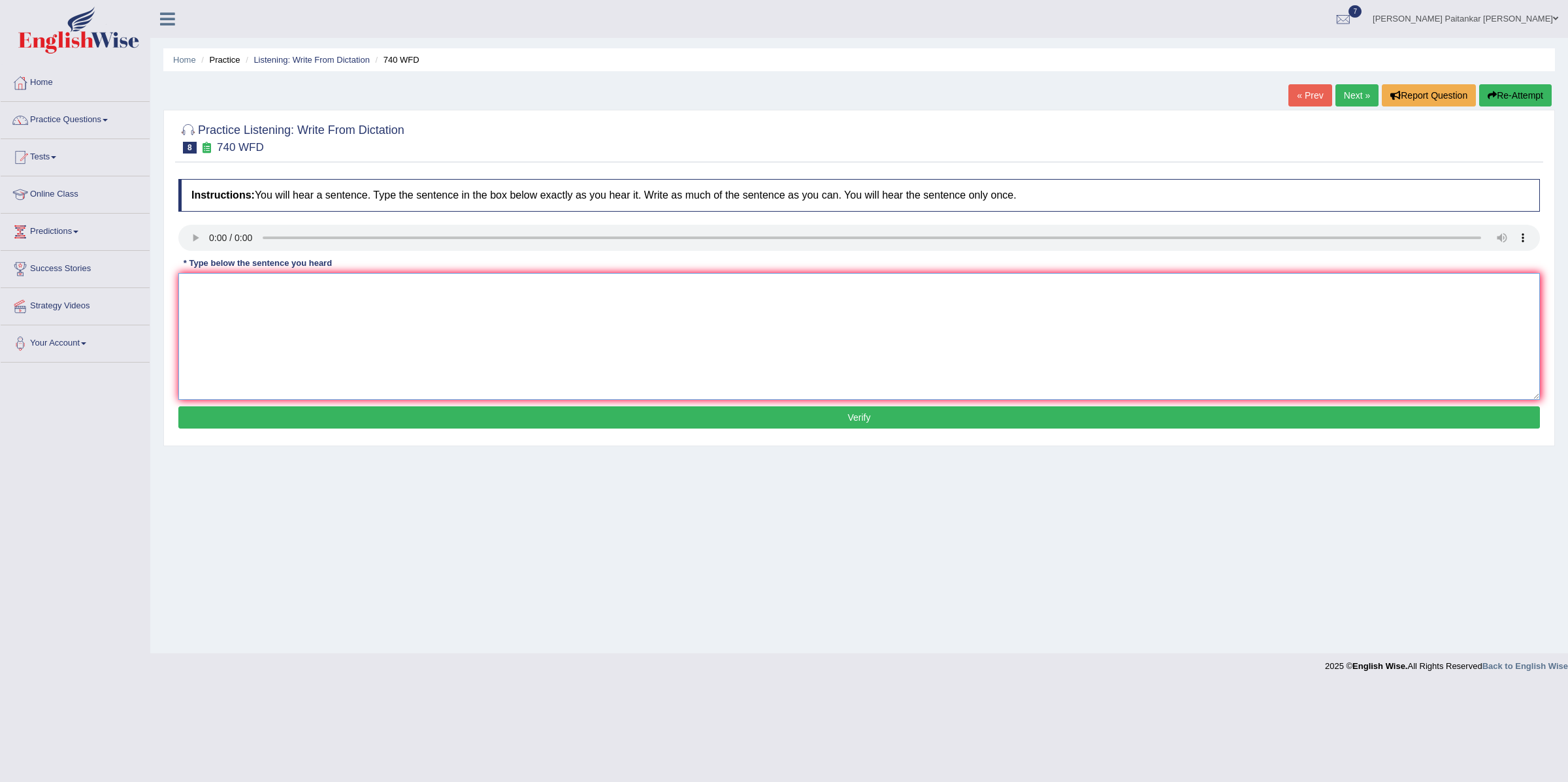
click at [228, 279] on textarea at bounding box center [859, 336] width 1361 height 126
click at [228, 279] on textarea "A series of observation were carried out in" at bounding box center [859, 336] width 1361 height 126
click at [423, 277] on textarea "A series of observation were carried out in" at bounding box center [859, 336] width 1361 height 126
click at [400, 286] on textarea "A series of observation were carried out in" at bounding box center [859, 336] width 1361 height 126
click at [283, 288] on textarea "A series of observation were carried out in the classroom." at bounding box center [859, 336] width 1361 height 126
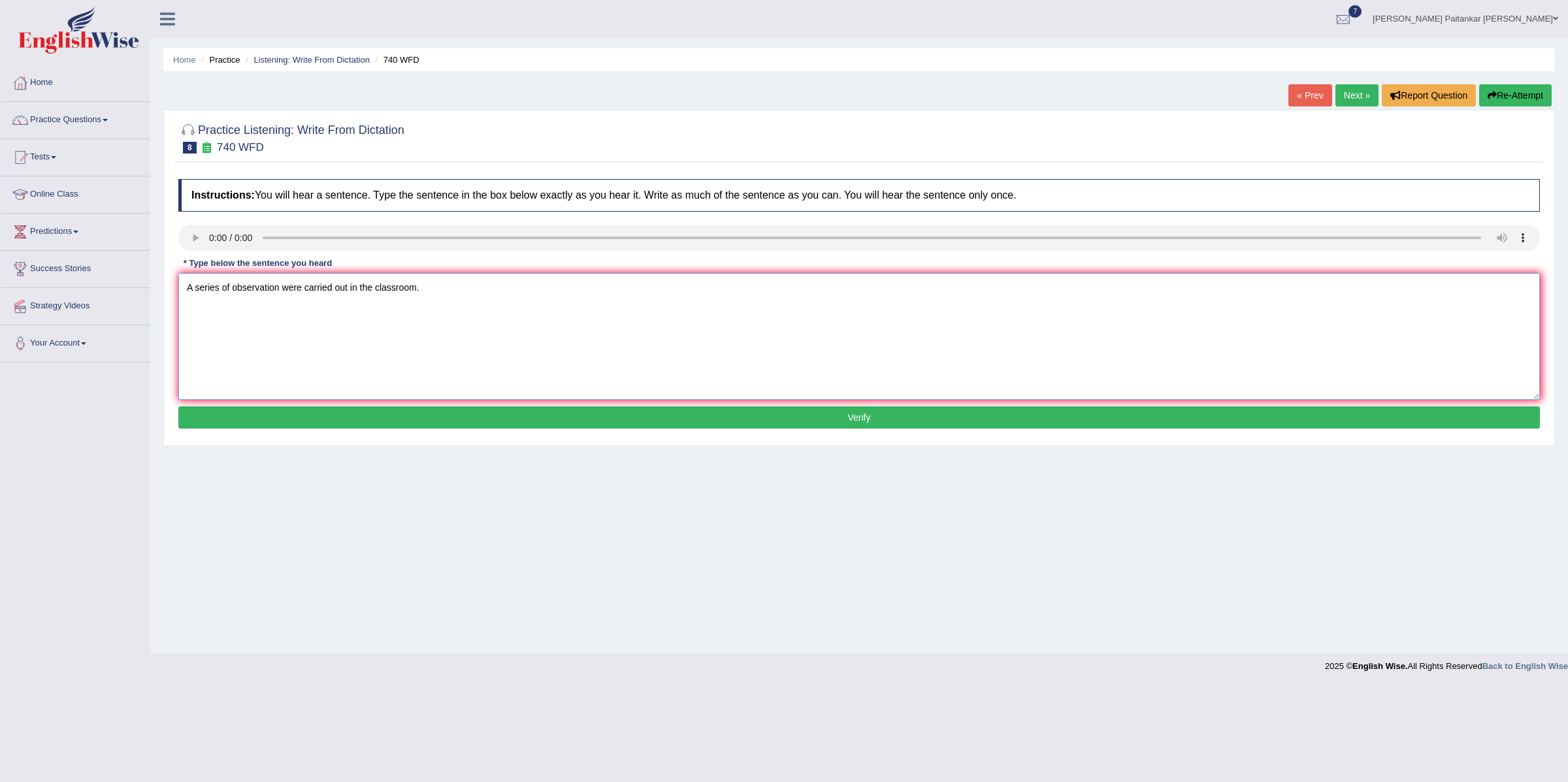
click at [287, 305] on textarea "A series of observation were carried out in the classroom." at bounding box center [859, 336] width 1361 height 126
click at [284, 296] on textarea "A series of observation were carried out in the classroom." at bounding box center [859, 336] width 1361 height 126
click at [278, 289] on textarea "A series of observation were carried out in the classroom." at bounding box center [859, 336] width 1361 height 126
type textarea "A series of observations were carried out in the classroom."
click at [406, 419] on button "Verify" at bounding box center [859, 418] width 1361 height 22
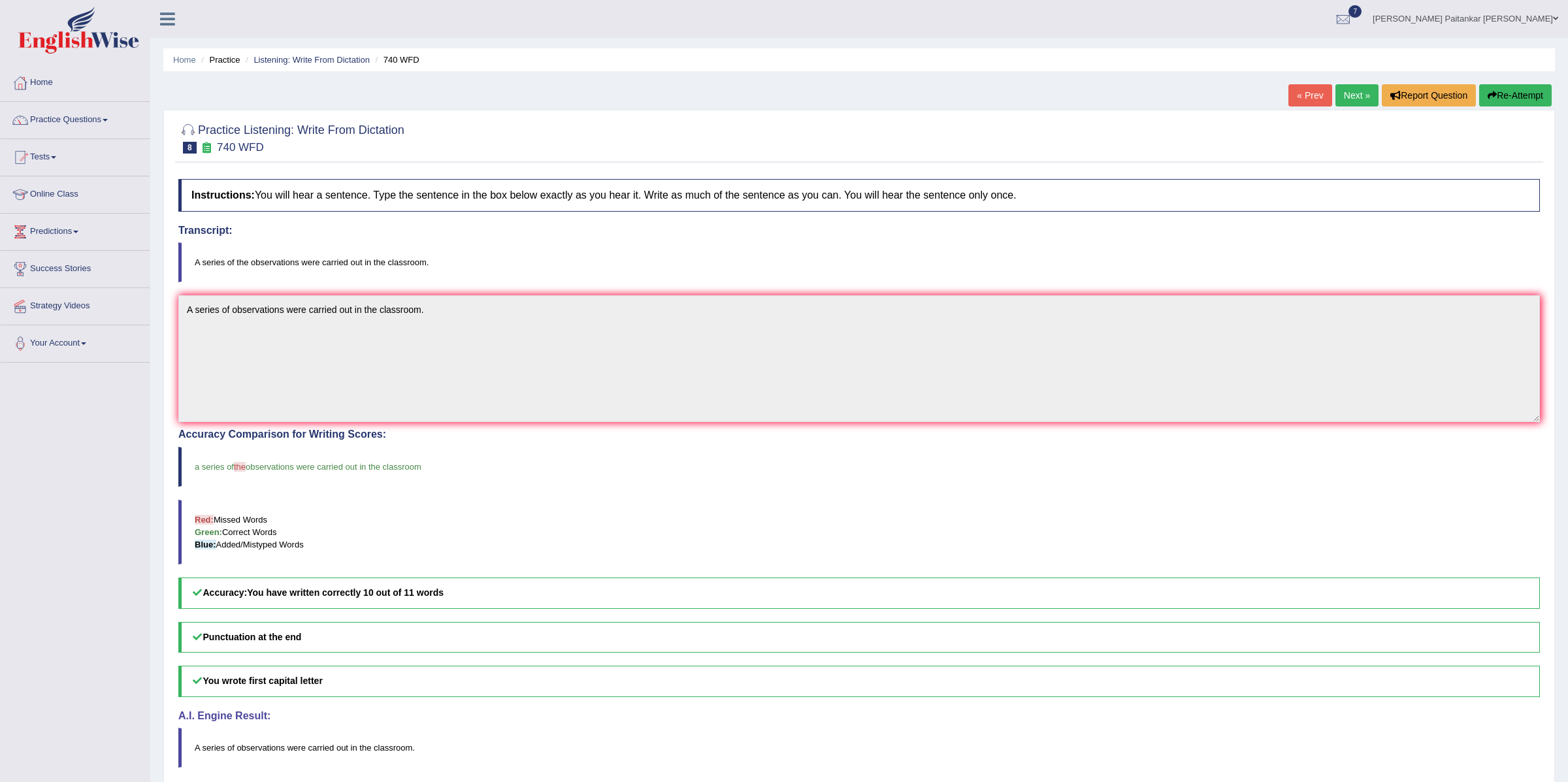
click at [1336, 99] on link "Next »" at bounding box center [1357, 95] width 43 height 22
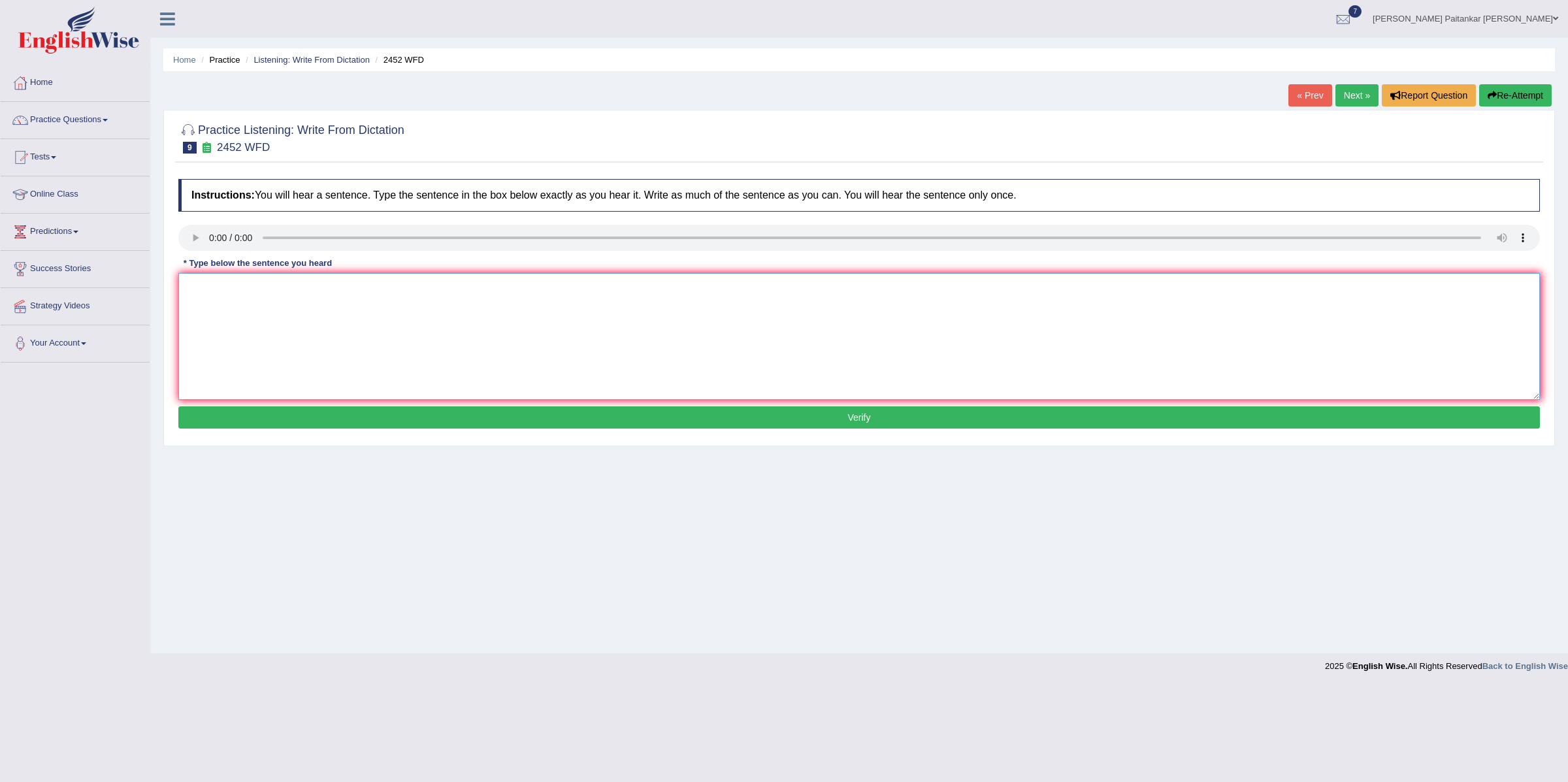
click at [232, 300] on textarea at bounding box center [859, 336] width 1361 height 126
type textarea "It is a debate about the value of knowledge."
click at [388, 421] on button "Verify" at bounding box center [859, 418] width 1361 height 22
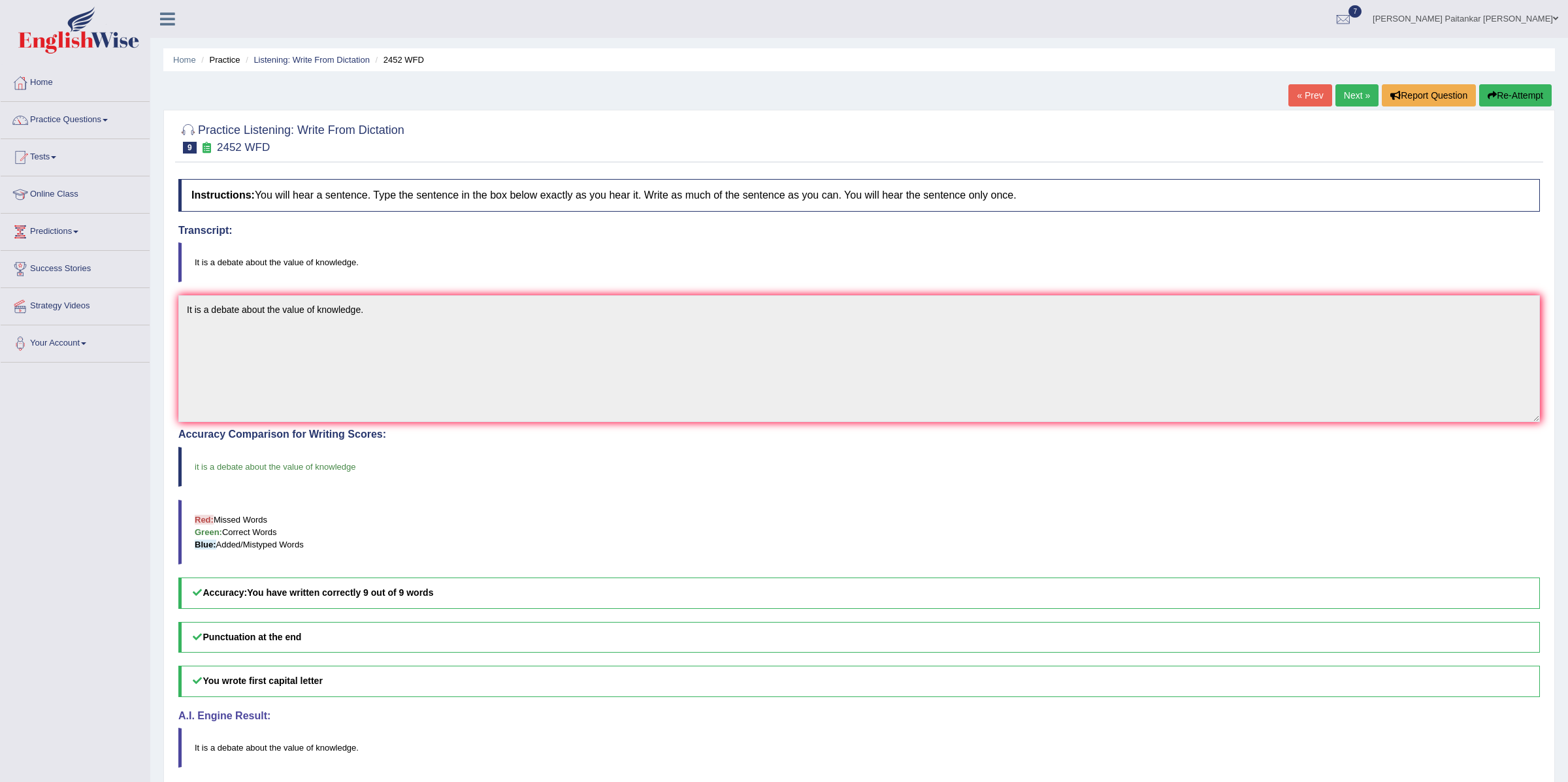
click at [1343, 91] on link "Next »" at bounding box center [1357, 95] width 43 height 22
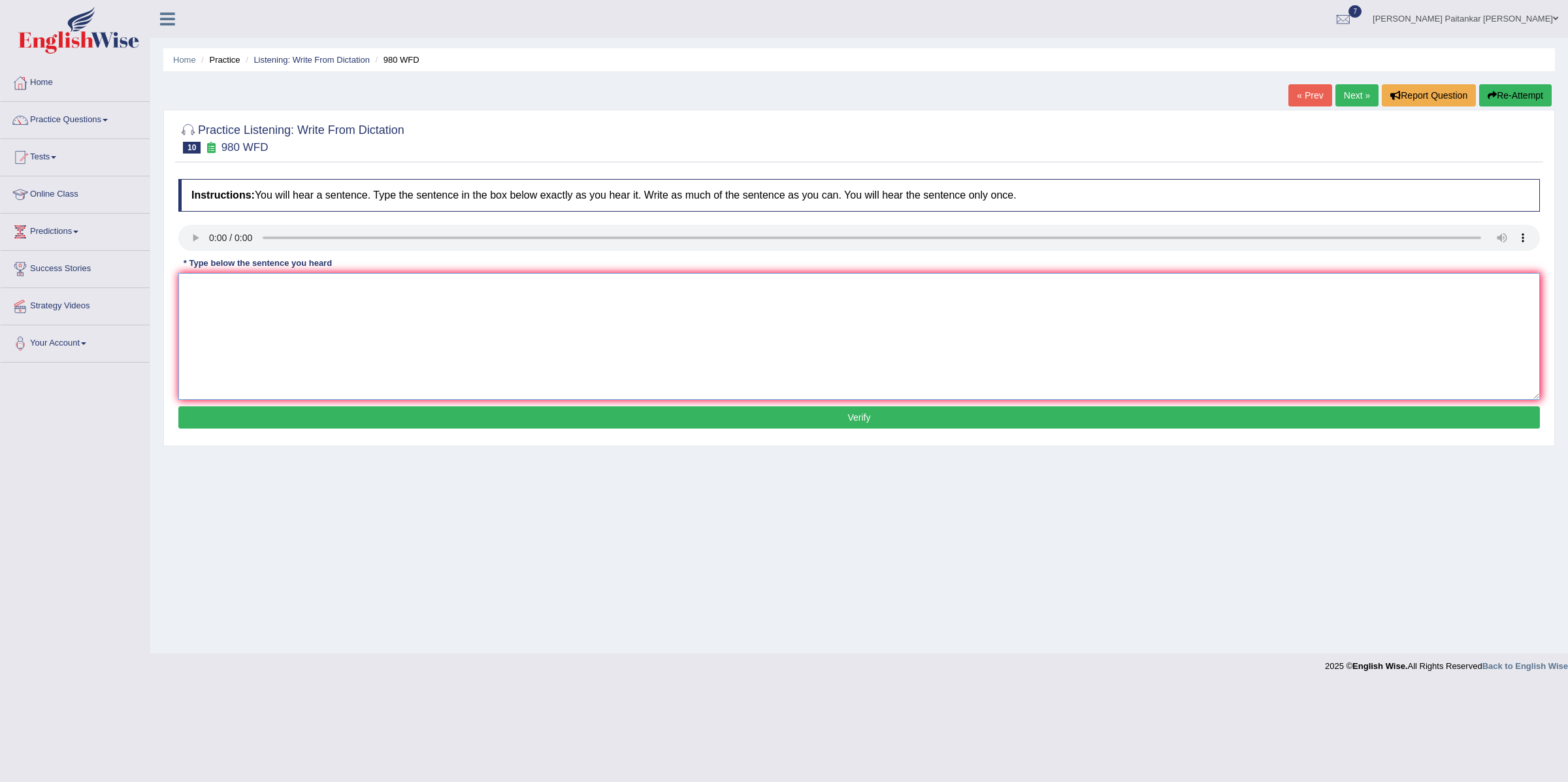
click at [238, 293] on textarea at bounding box center [859, 336] width 1361 height 126
click at [303, 291] on textarea "You are ideas have been dis and debated in semnr and tutorials." at bounding box center [859, 336] width 1361 height 126
click at [302, 291] on textarea "You are ideas have been dis and debated in semnr and tutorials." at bounding box center [859, 336] width 1361 height 126
click at [421, 287] on textarea "You are ideas have been discussed and debated in semnr and tutorials." at bounding box center [859, 336] width 1361 height 126
click at [396, 282] on textarea "You are ideas have been discussed and debated in seminars and tutorials." at bounding box center [859, 336] width 1361 height 126
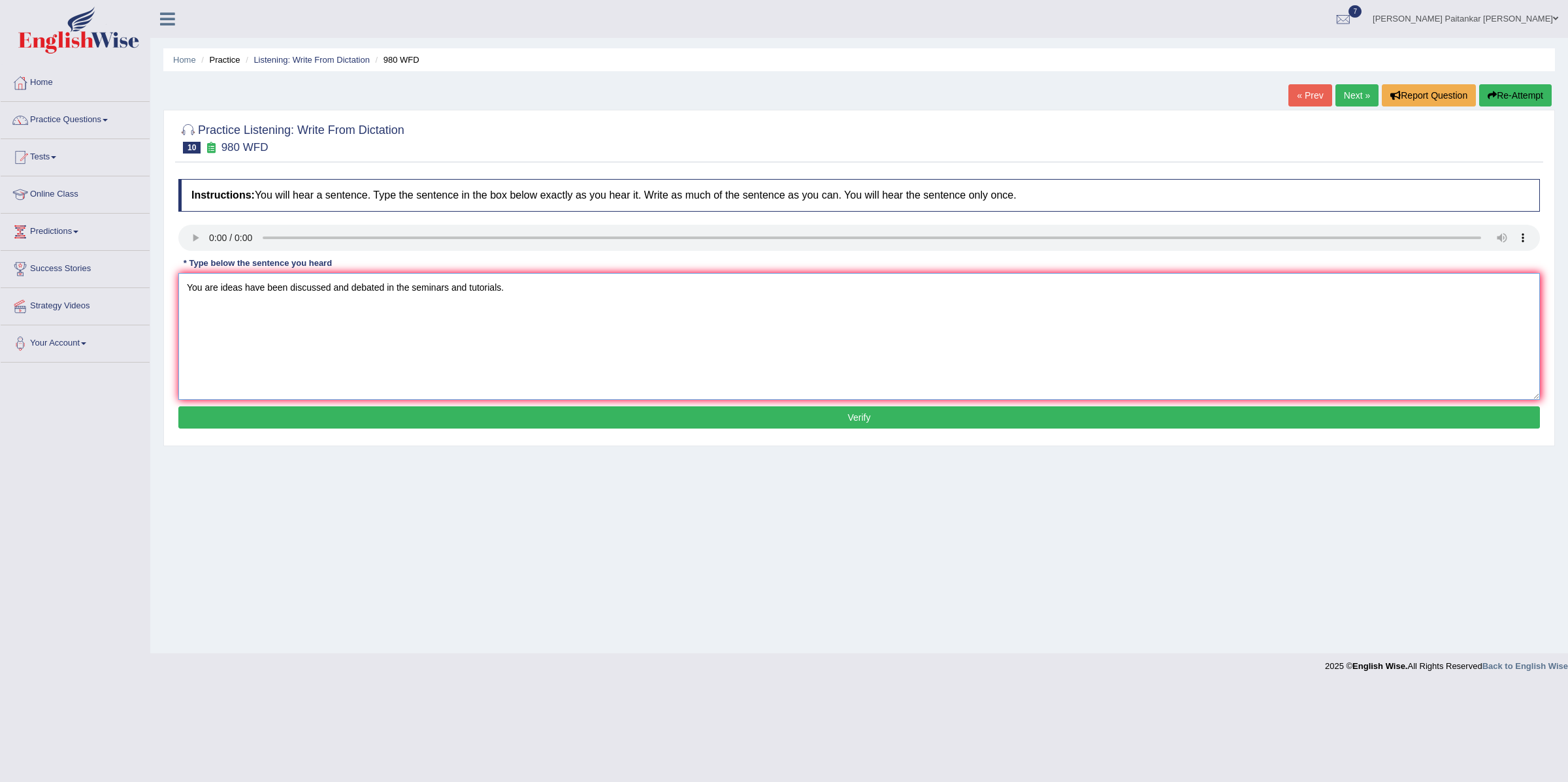
type textarea "You are ideas have been discussed and debated in the seminars and tutorials."
click at [559, 417] on button "Verify" at bounding box center [859, 418] width 1361 height 22
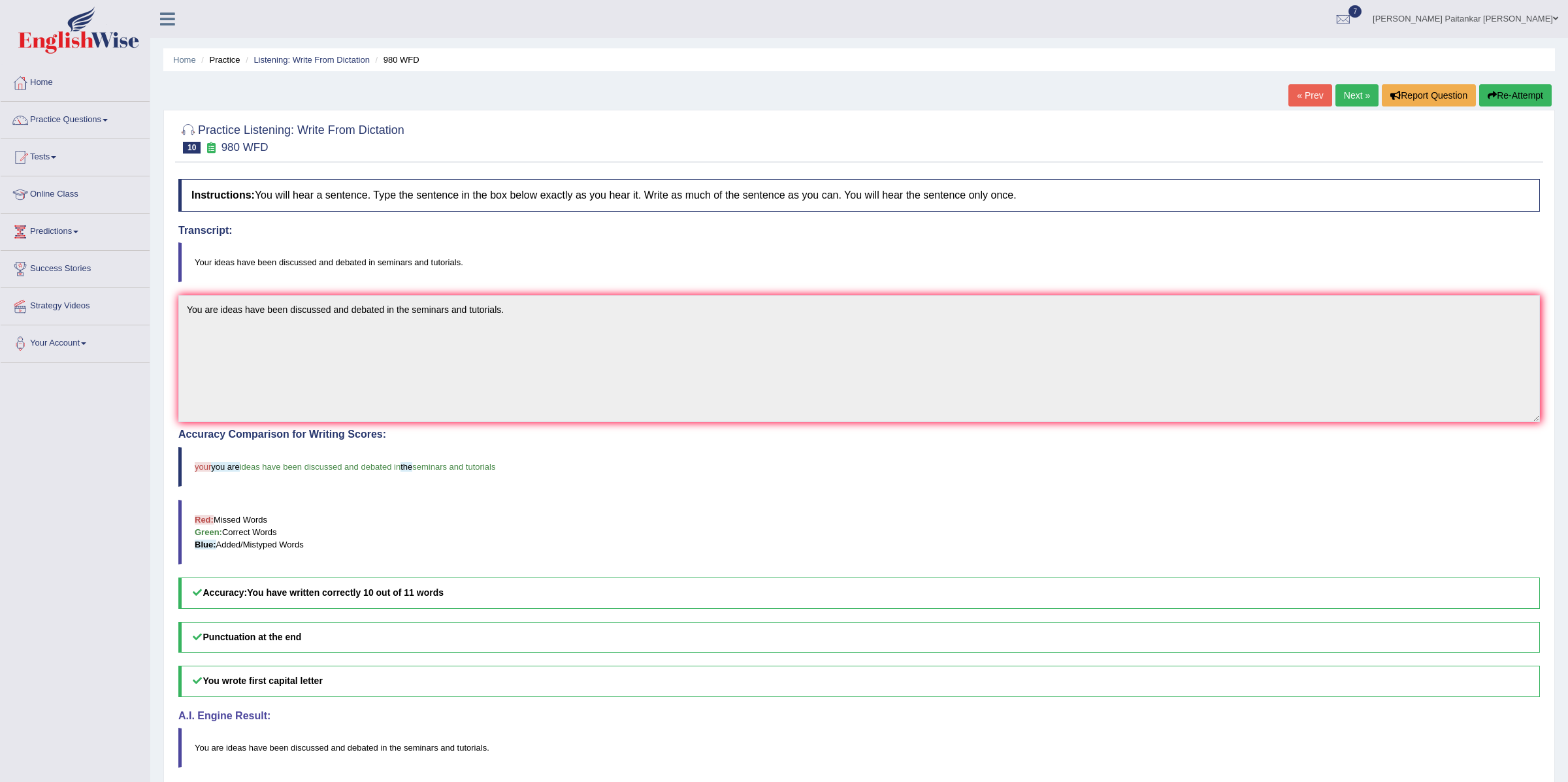
click at [1354, 92] on link "Next »" at bounding box center [1357, 95] width 43 height 22
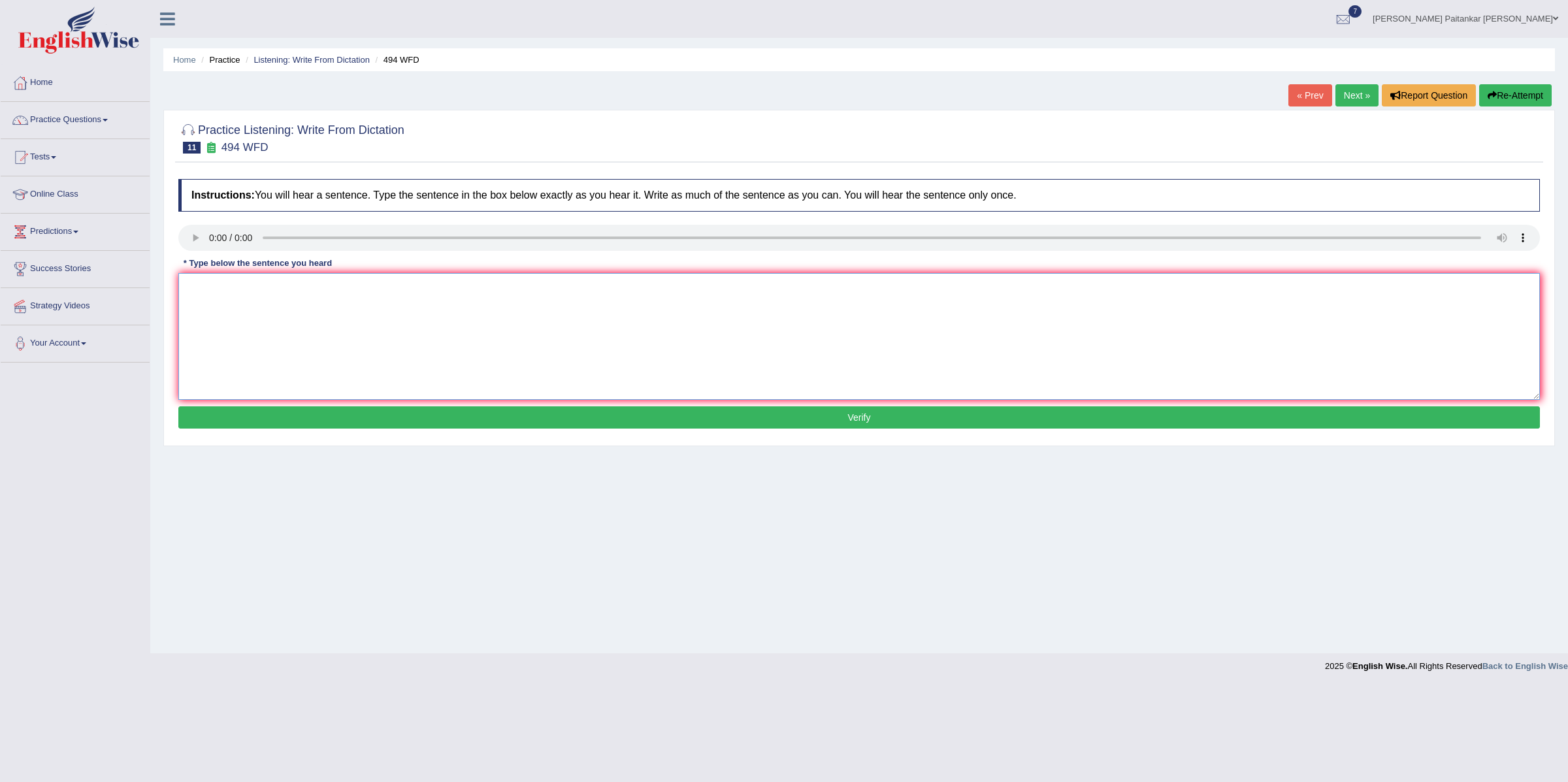
click at [779, 310] on textarea at bounding box center [859, 336] width 1361 height 126
click at [243, 317] on textarea at bounding box center [859, 336] width 1361 height 126
click at [217, 288] on textarea "The voc that is peculiar in specific field is called jargon." at bounding box center [859, 336] width 1361 height 126
click at [220, 293] on textarea "The voc that is peculiar in specific field is called jargon." at bounding box center [859, 336] width 1361 height 126
click at [387, 285] on textarea "The vocabulary that is peculiar in specific field is called jargon." at bounding box center [859, 336] width 1361 height 126
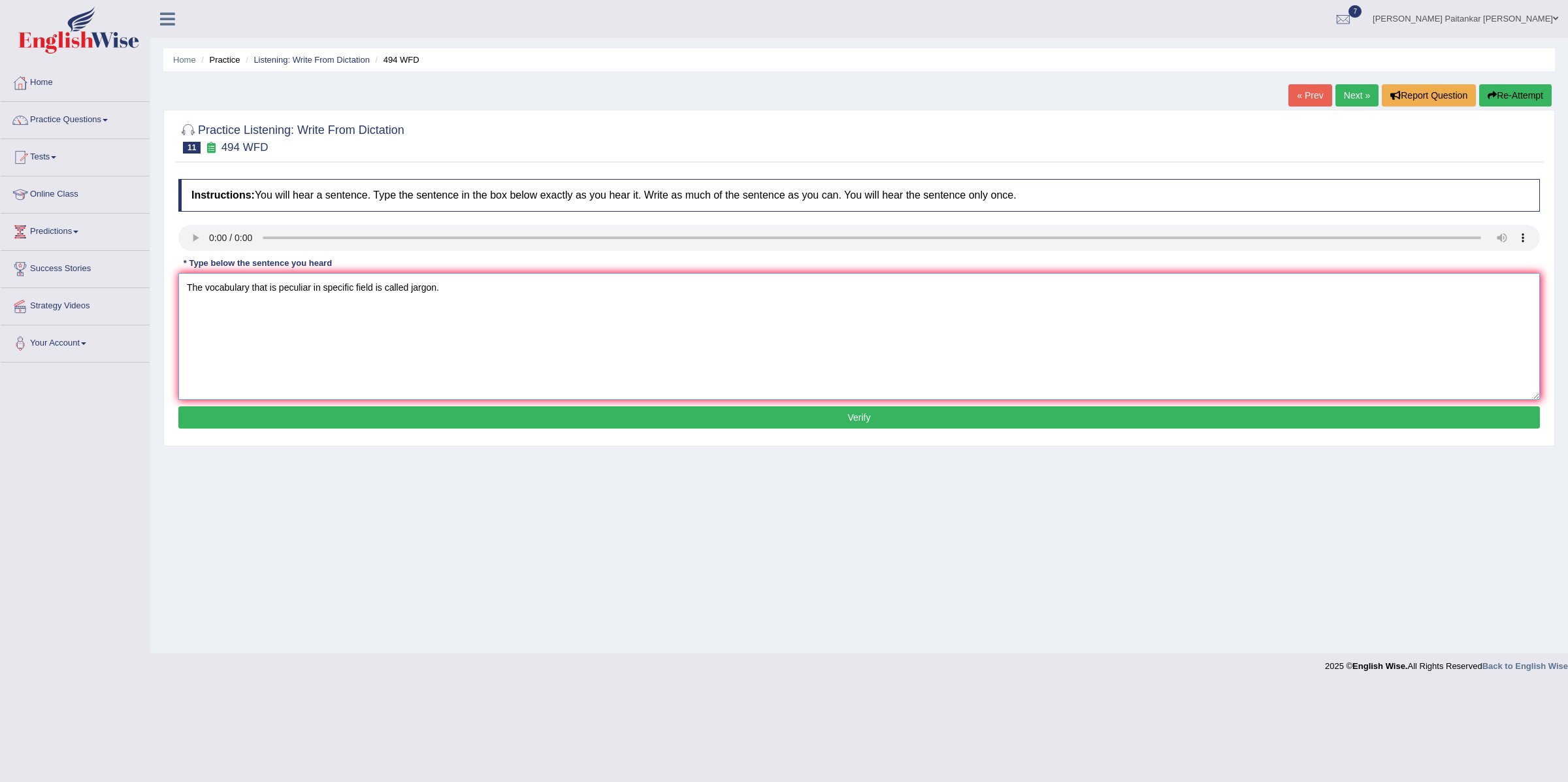
type textarea "The vocabulary that is peculiar in specific field is called jargon."
click at [484, 415] on button "Verify" at bounding box center [859, 418] width 1361 height 22
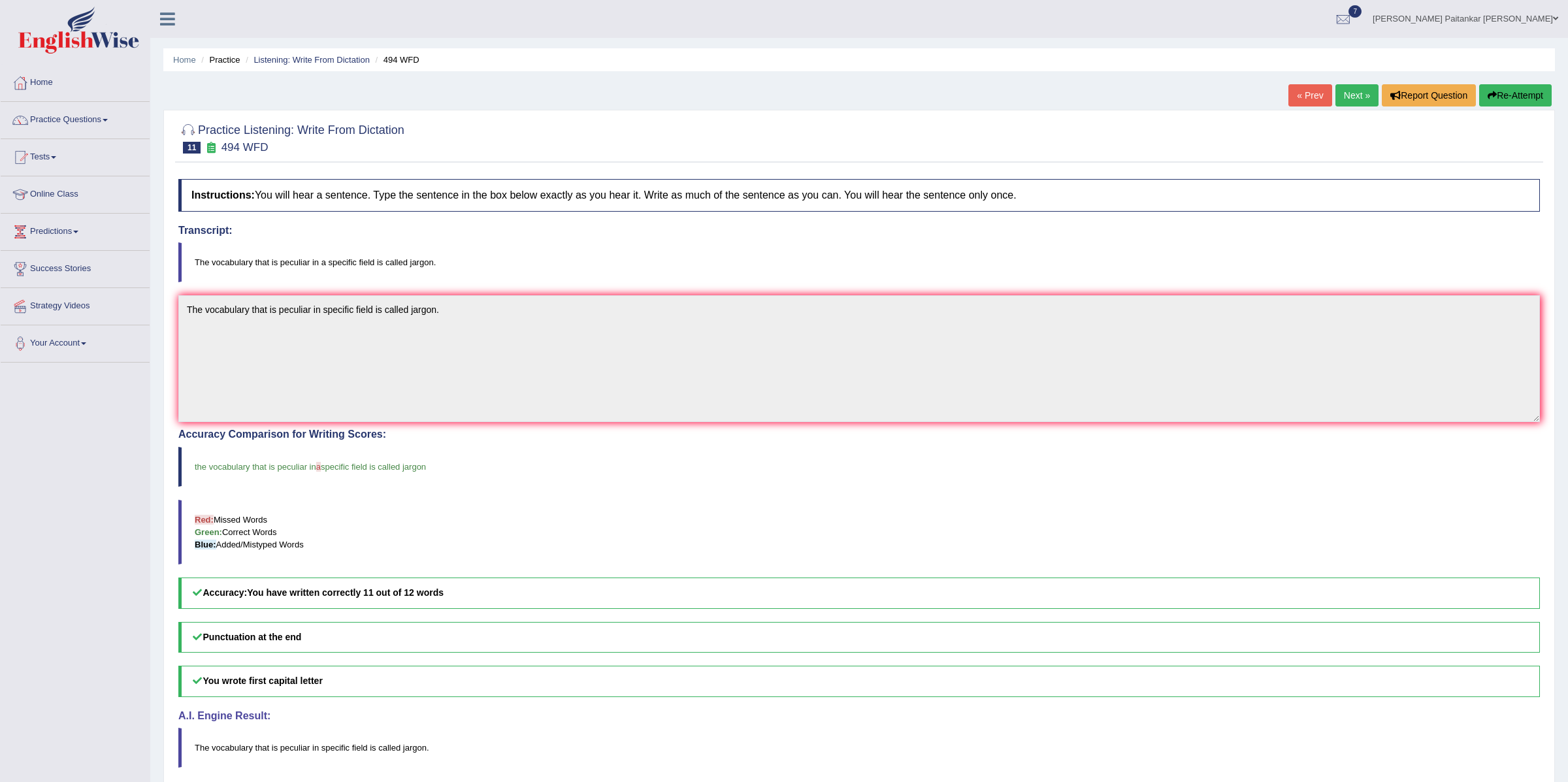
scroll to position [10, 0]
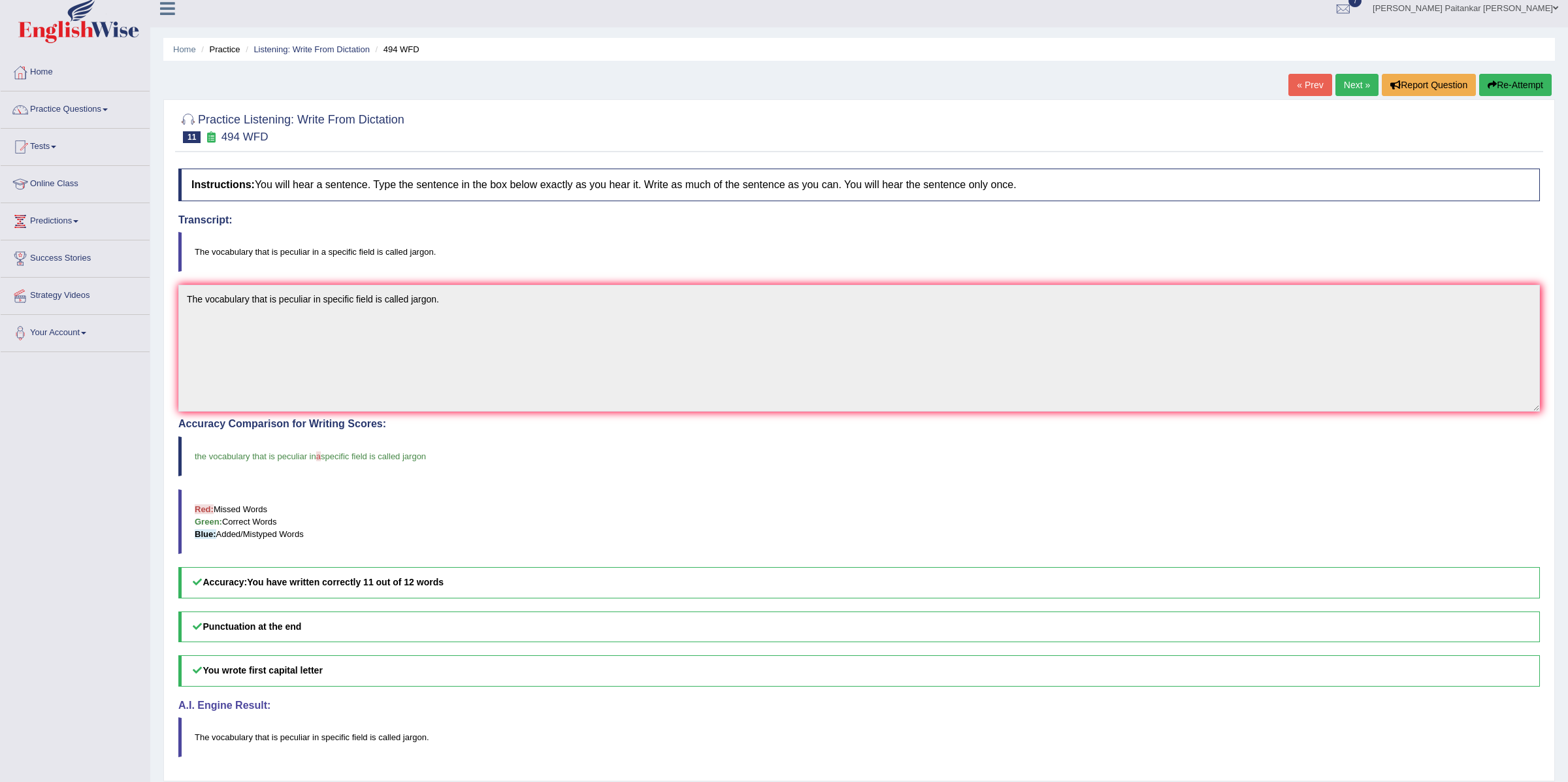
click at [1349, 88] on link "Next »" at bounding box center [1357, 85] width 43 height 22
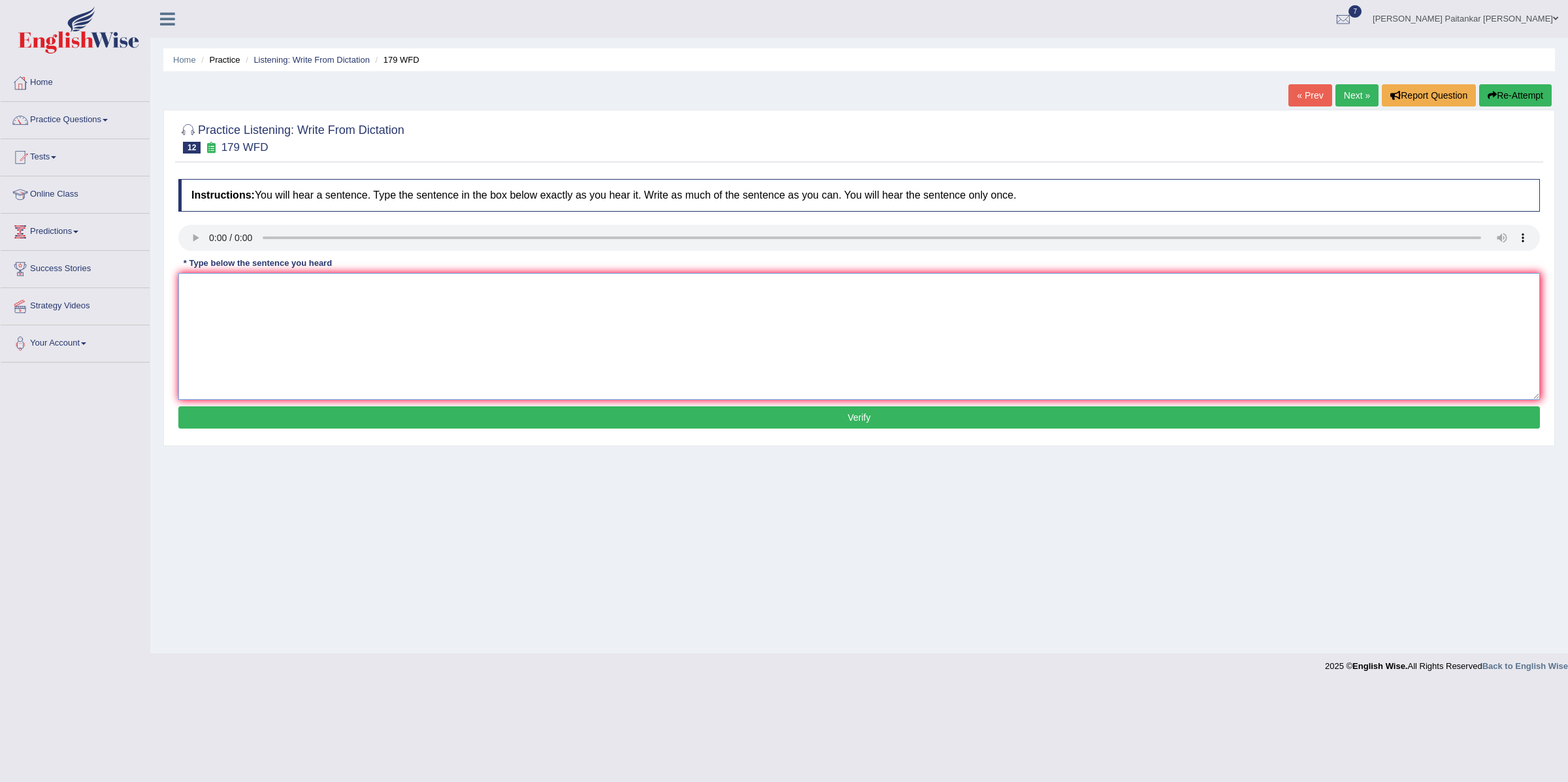
click at [237, 296] on textarea at bounding box center [859, 336] width 1361 height 126
click at [221, 287] on textarea "Lectures are the oldest and most formal teaching methods in the university" at bounding box center [859, 336] width 1361 height 126
click at [584, 280] on textarea "Lecturers are the oldest and most formal teaching methods in the university" at bounding box center [859, 336] width 1361 height 126
type textarea "Lecturers are the oldest and most formal teaching methods in the university."
click at [544, 430] on div "Instructions: You will hear a sentence. Type the sentence in the box below exac…" at bounding box center [859, 305] width 1368 height 266
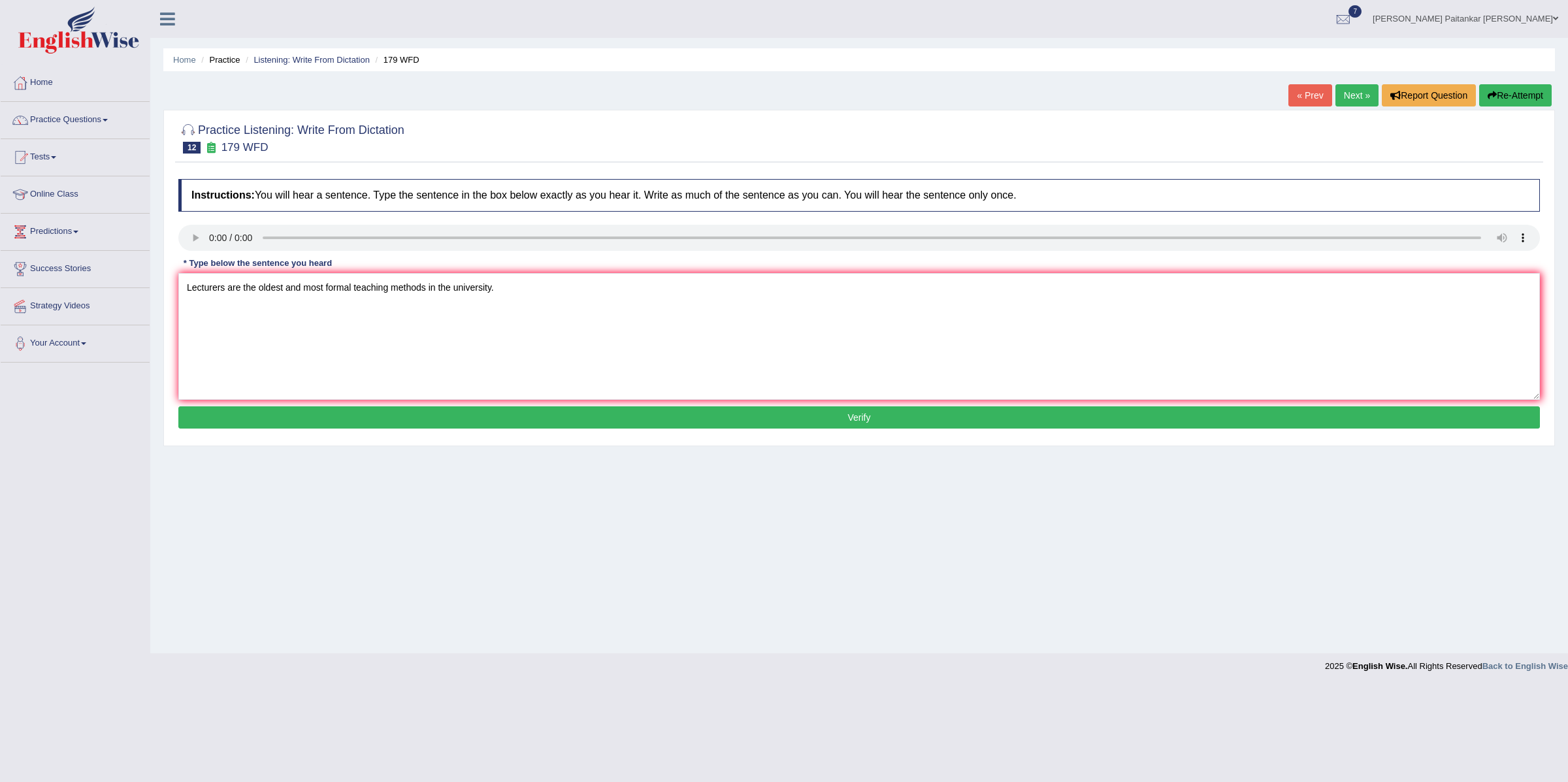
click at [556, 418] on button "Verify" at bounding box center [859, 418] width 1361 height 22
